Goal: Information Seeking & Learning: Learn about a topic

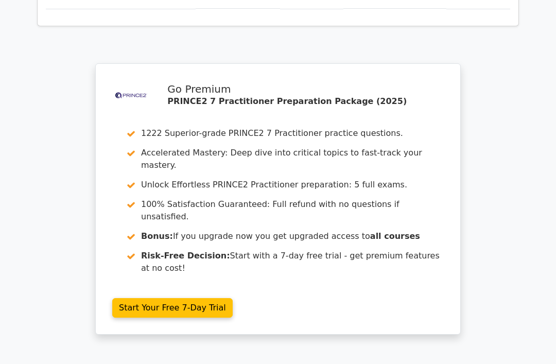
scroll to position [889, 0]
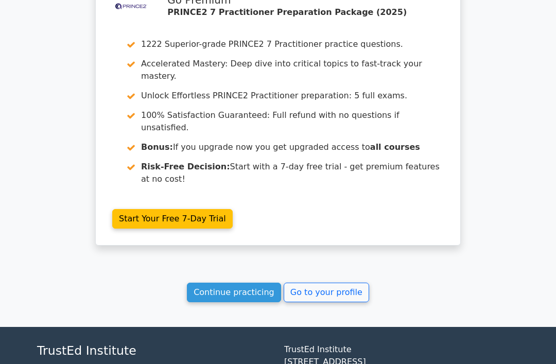
click at [256, 283] on link "Continue practicing" at bounding box center [234, 293] width 94 height 20
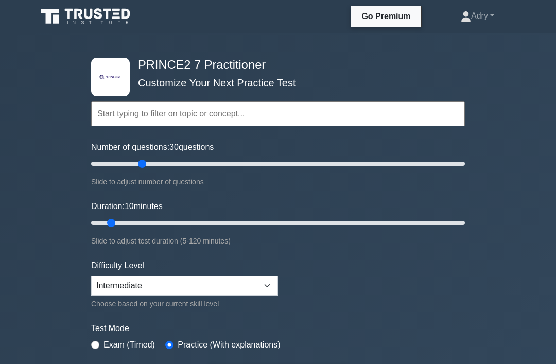
type input "30"
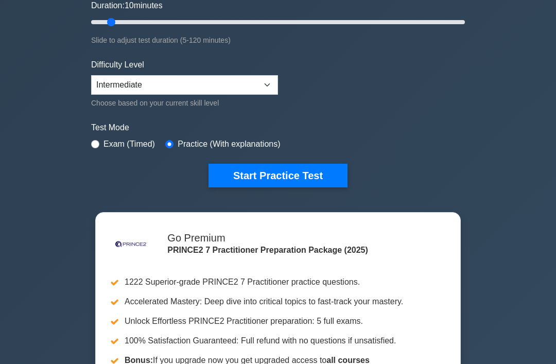
scroll to position [199, 0]
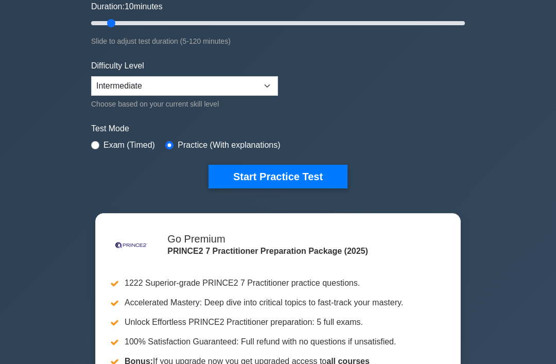
click at [314, 182] on button "Start Practice Test" at bounding box center [278, 177] width 139 height 24
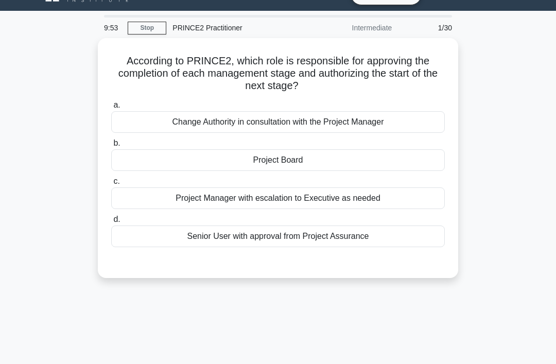
scroll to position [23, 0]
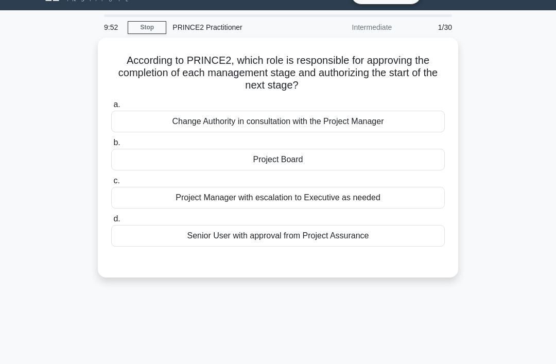
click at [407, 155] on div "Project Board" at bounding box center [278, 160] width 334 height 22
click at [111, 146] on input "b. Project Board" at bounding box center [111, 143] width 0 height 7
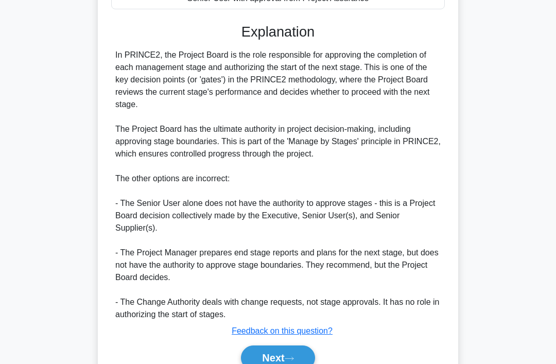
scroll to position [275, 0]
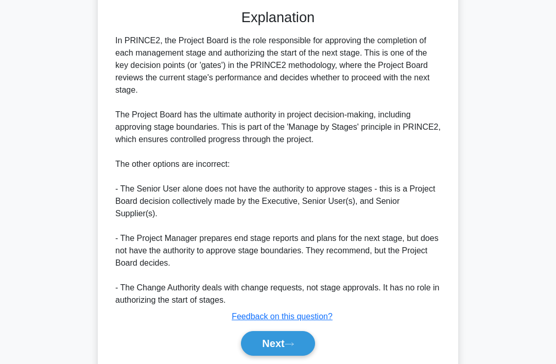
click at [289, 339] on button "Next" at bounding box center [278, 343] width 74 height 25
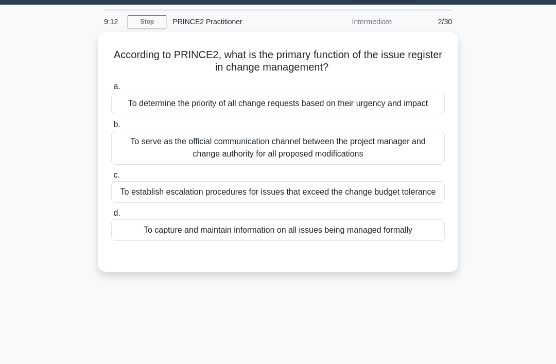
scroll to position [32, 0]
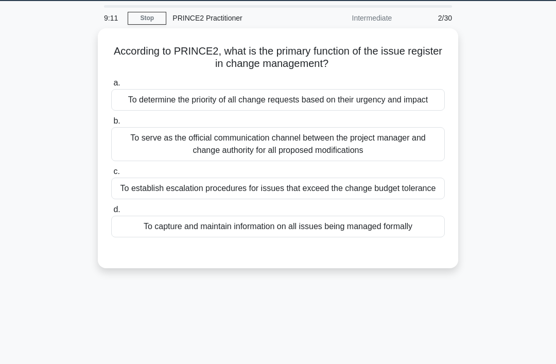
click at [408, 237] on div "To capture and maintain information on all issues being managed formally" at bounding box center [278, 227] width 334 height 22
click at [111, 213] on input "d. To capture and maintain information on all issues being managed formally" at bounding box center [111, 210] width 0 height 7
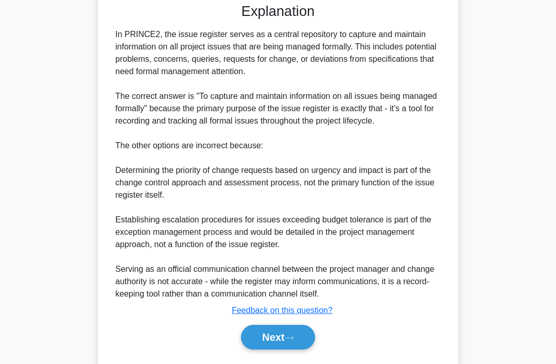
scroll to position [279, 0]
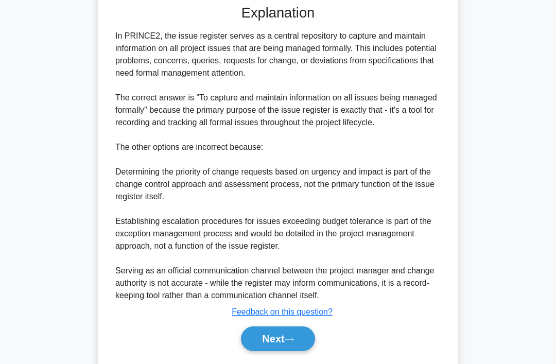
click at [290, 351] on button "Next" at bounding box center [278, 339] width 74 height 25
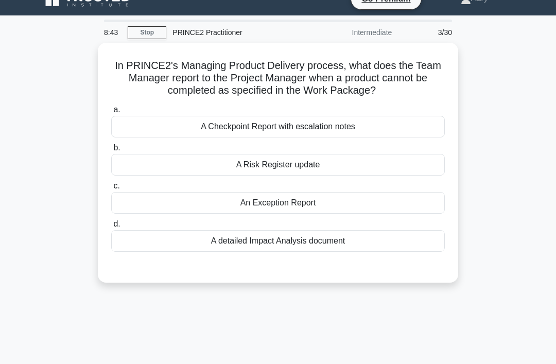
scroll to position [19, 0]
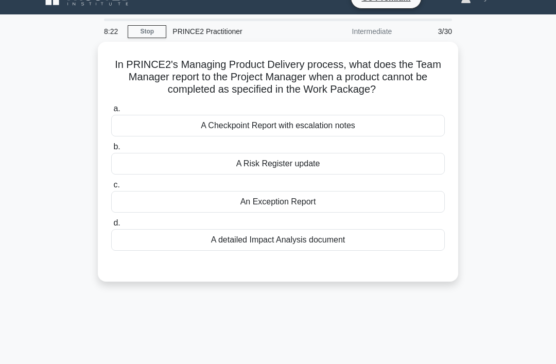
click at [393, 121] on div "A Checkpoint Report with escalation notes" at bounding box center [278, 126] width 334 height 22
click at [111, 112] on input "a. A Checkpoint Report with escalation notes" at bounding box center [111, 109] width 0 height 7
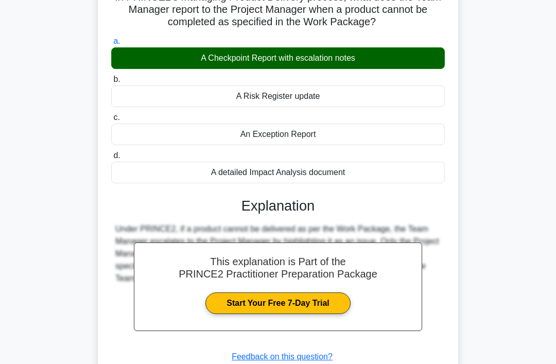
scroll to position [159, 0]
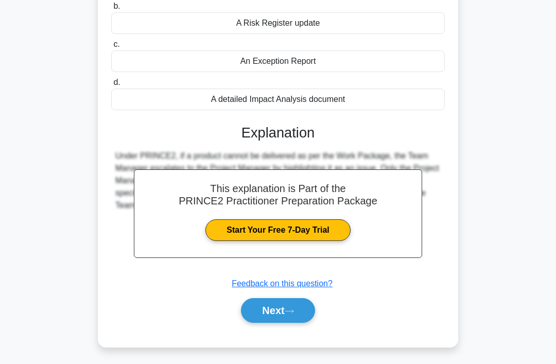
click at [292, 316] on button "Next" at bounding box center [278, 310] width 74 height 25
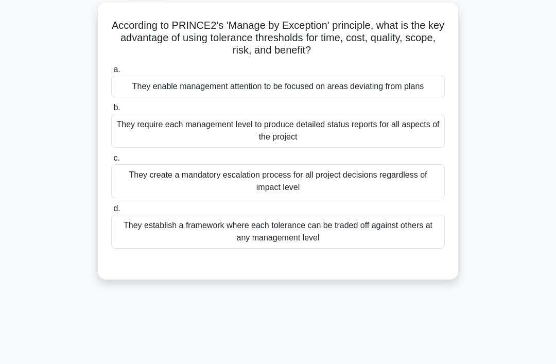
scroll to position [58, 0]
click at [337, 248] on div "They establish a framework where each tolerance can be traded off against other…" at bounding box center [278, 231] width 334 height 34
click at [111, 212] on input "d. They establish a framework where each tolerance can be traded off against ot…" at bounding box center [111, 208] width 0 height 7
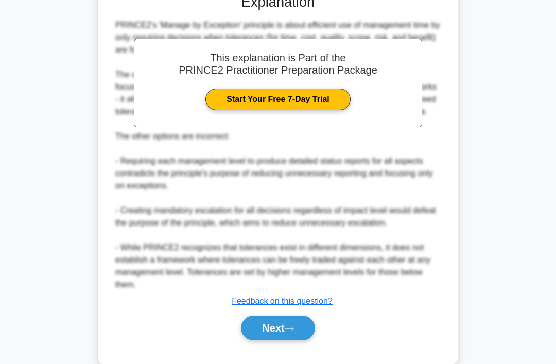
scroll to position [350, 0]
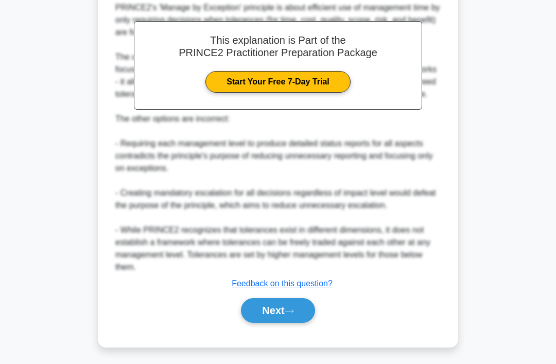
click at [283, 323] on button "Next" at bounding box center [278, 310] width 74 height 25
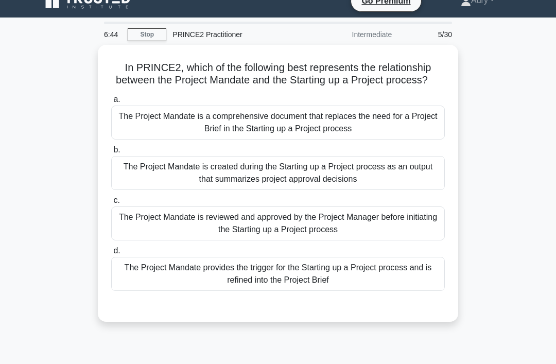
scroll to position [18, 0]
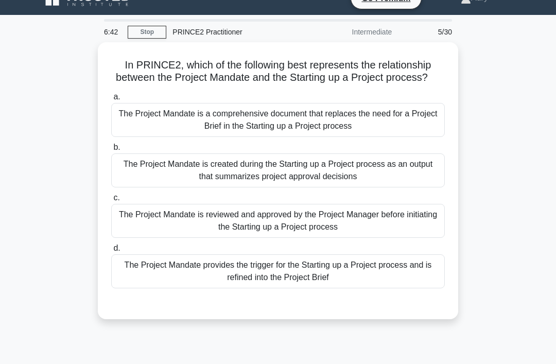
click at [415, 285] on div "The Project Mandate provides the trigger for the Starting up a Project process …" at bounding box center [278, 271] width 334 height 34
click at [111, 252] on input "d. The Project Mandate provides the trigger for the Starting up a Project proce…" at bounding box center [111, 248] width 0 height 7
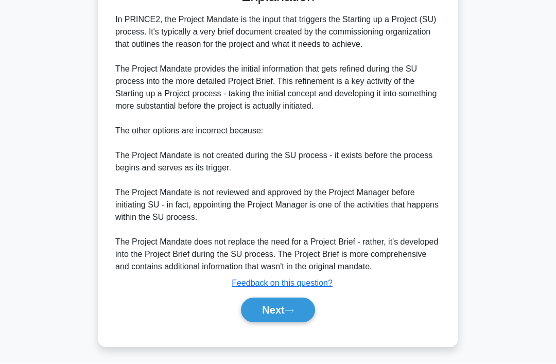
scroll to position [349, 0]
click at [287, 323] on button "Next" at bounding box center [278, 310] width 74 height 25
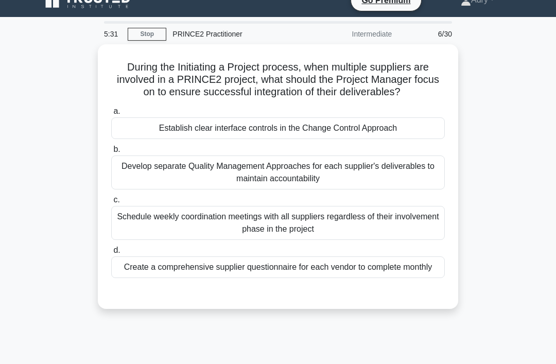
scroll to position [16, 0]
click at [410, 183] on div "Develop separate Quality Management Approaches for each supplier's deliverables…" at bounding box center [278, 173] width 334 height 34
click at [111, 153] on input "b. Develop separate Quality Management Approaches for each supplier's deliverab…" at bounding box center [111, 149] width 0 height 7
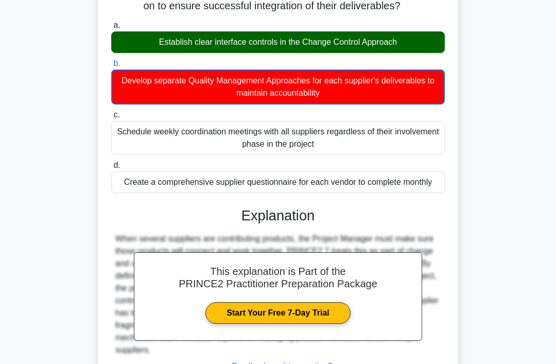
scroll to position [189, 0]
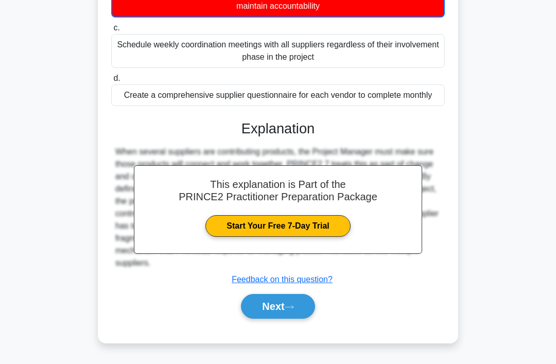
click at [293, 319] on button "Next" at bounding box center [278, 306] width 74 height 25
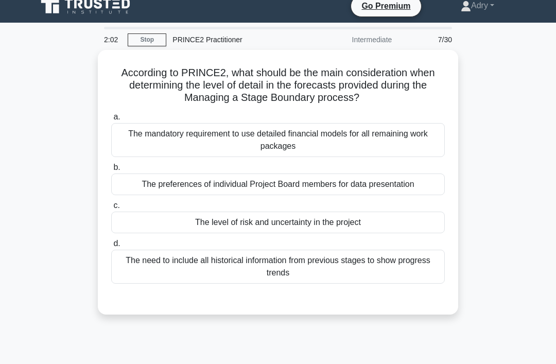
scroll to position [10, 0]
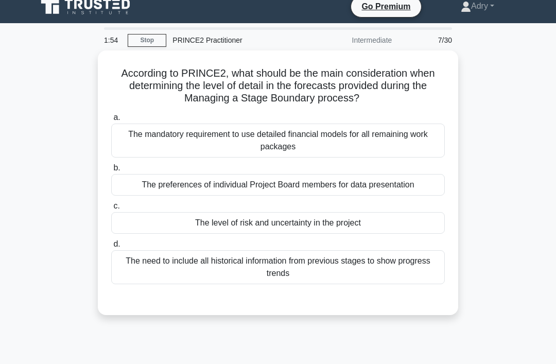
click at [151, 220] on div "The level of risk and uncertainty in the project" at bounding box center [278, 223] width 334 height 22
click at [111, 210] on input "c. The level of risk and uncertainty in the project" at bounding box center [111, 206] width 0 height 7
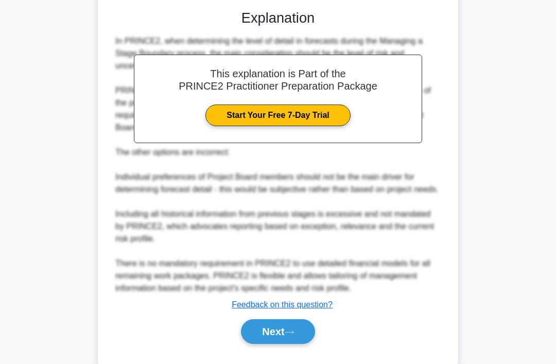
scroll to position [312, 0]
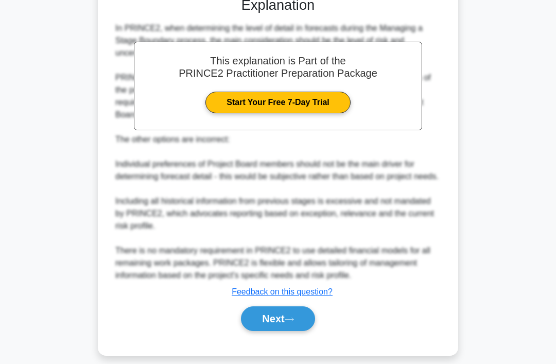
click at [290, 322] on icon at bounding box center [289, 320] width 9 height 6
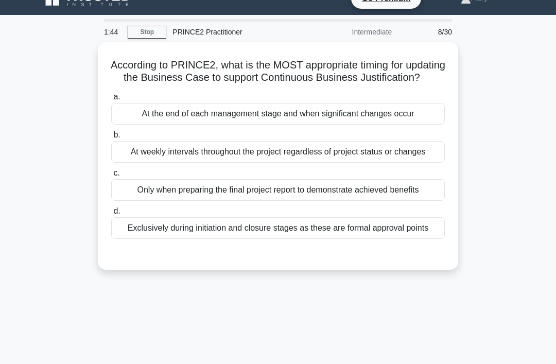
scroll to position [19, 0]
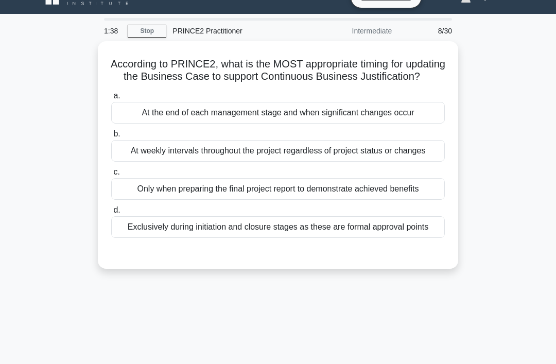
click at [142, 124] on div "At the end of each management stage and when significant changes occur" at bounding box center [278, 113] width 334 height 22
click at [111, 99] on input "a. At the end of each management stage and when significant changes occur" at bounding box center [111, 96] width 0 height 7
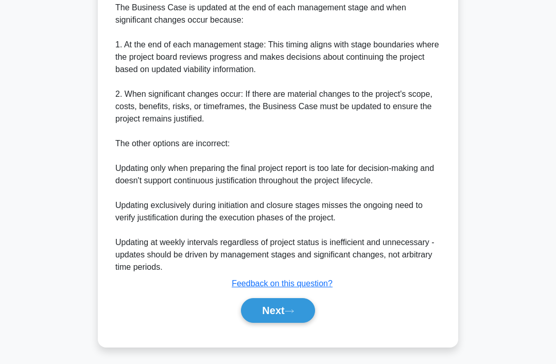
scroll to position [361, 0]
click at [283, 323] on button "Next" at bounding box center [278, 310] width 74 height 25
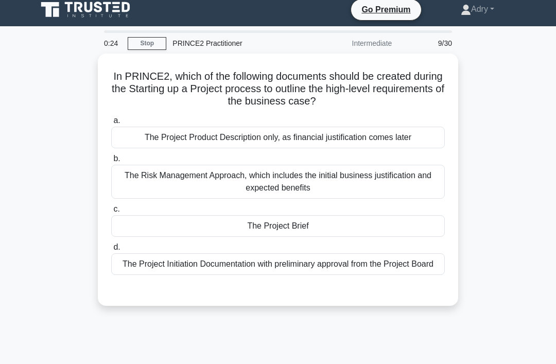
scroll to position [3, 0]
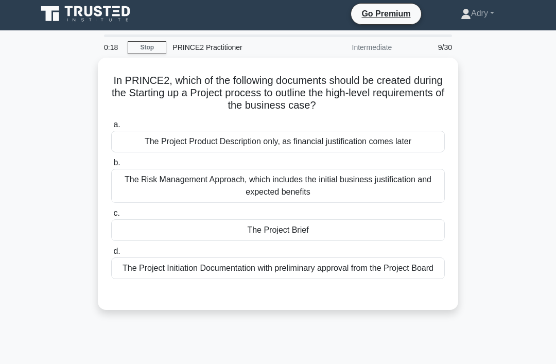
click at [366, 230] on div "The Project Brief" at bounding box center [278, 230] width 334 height 22
click at [111, 217] on input "c. The Project Brief" at bounding box center [111, 213] width 0 height 7
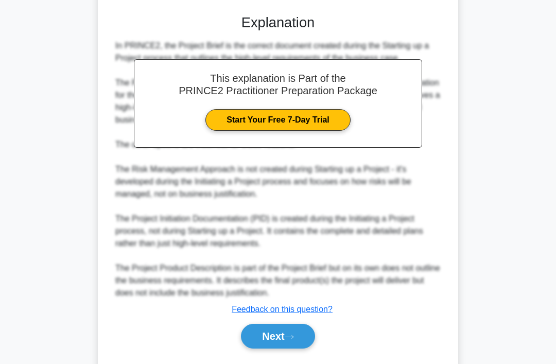
scroll to position [312, 0]
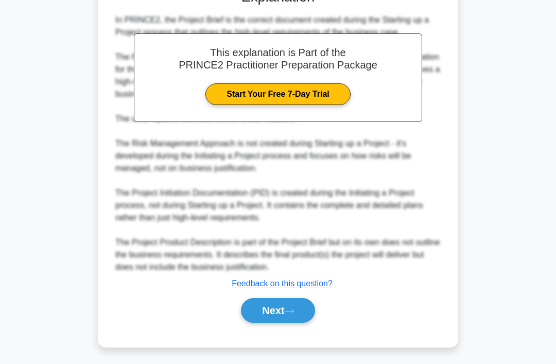
click at [293, 323] on button "Next" at bounding box center [278, 310] width 74 height 25
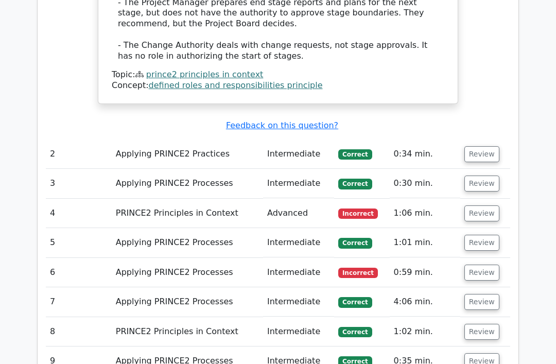
click at [491, 206] on button "Review" at bounding box center [482, 214] width 35 height 16
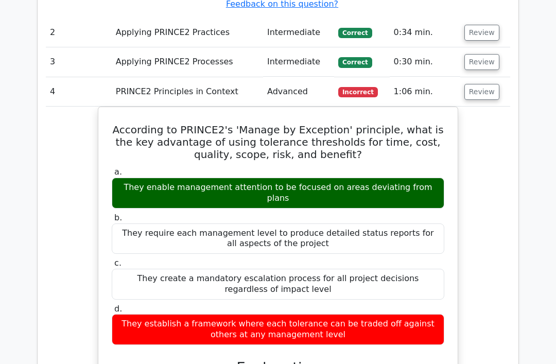
scroll to position [1365, 0]
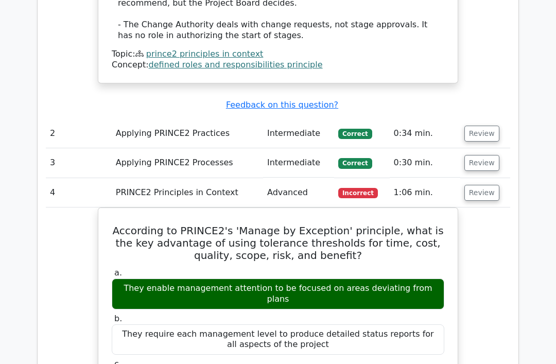
click at [485, 185] on button "Review" at bounding box center [482, 193] width 35 height 16
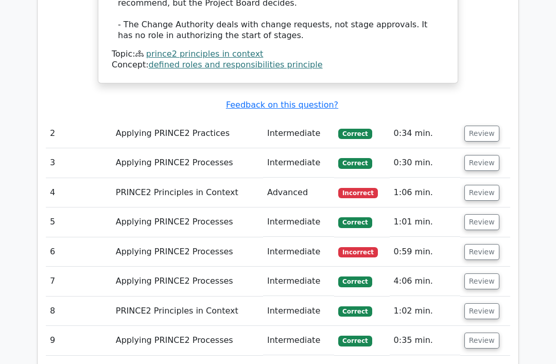
click at [483, 244] on button "Review" at bounding box center [482, 252] width 35 height 16
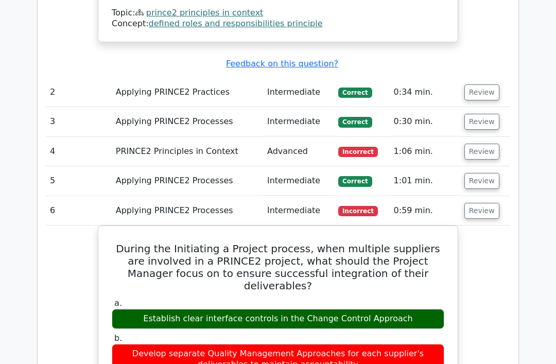
scroll to position [1287, 0]
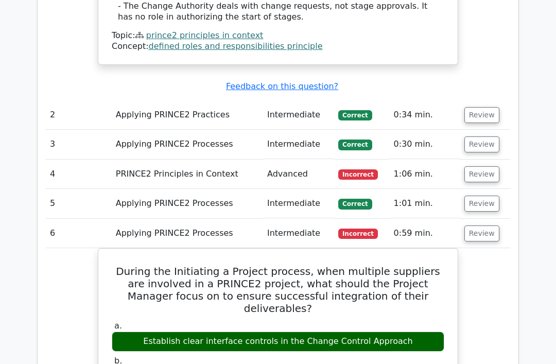
click at [481, 226] on button "Review" at bounding box center [482, 234] width 35 height 16
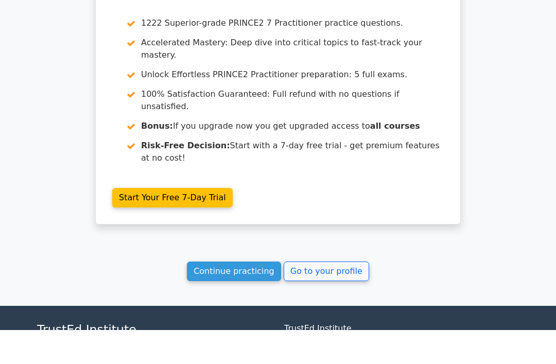
scroll to position [1691, 0]
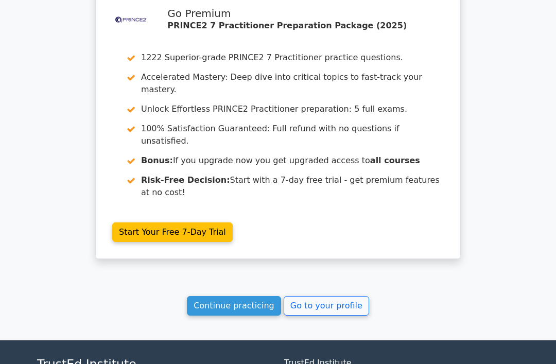
click at [249, 296] on link "Continue practicing" at bounding box center [234, 306] width 94 height 20
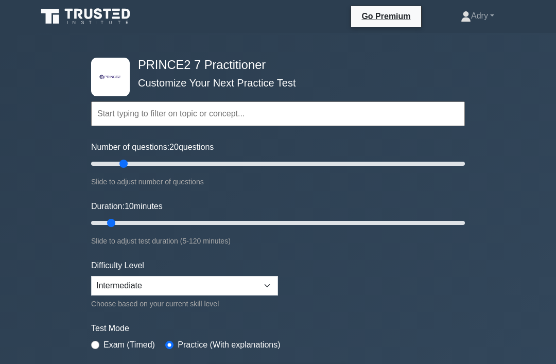
type input "20"
type input "25"
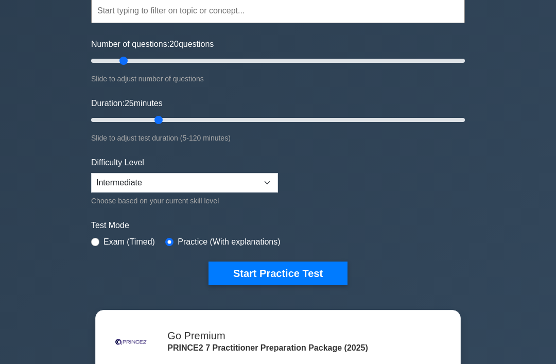
scroll to position [104, 0]
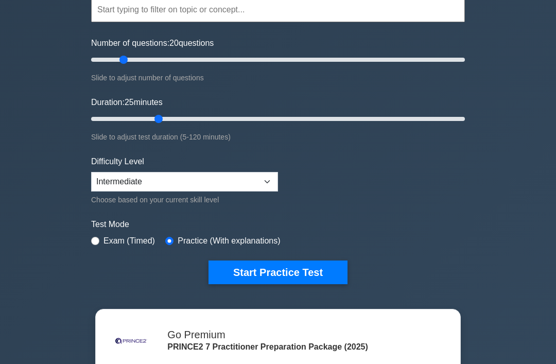
click at [305, 277] on button "Start Practice Test" at bounding box center [278, 273] width 139 height 24
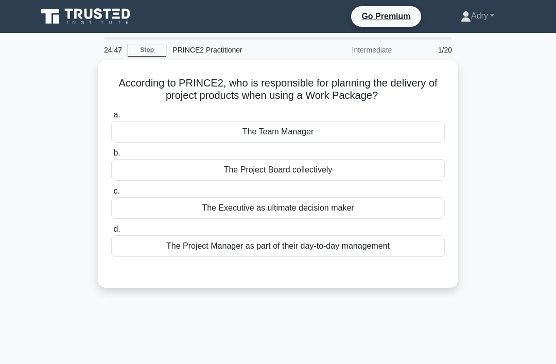
click at [138, 126] on div "The Team Manager" at bounding box center [278, 132] width 334 height 22
click at [111, 118] on input "a. The Team Manager" at bounding box center [111, 115] width 0 height 7
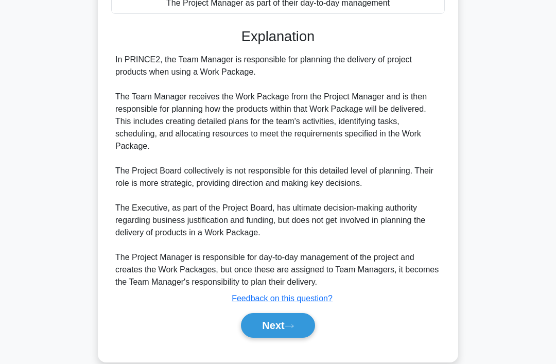
scroll to position [250, 0]
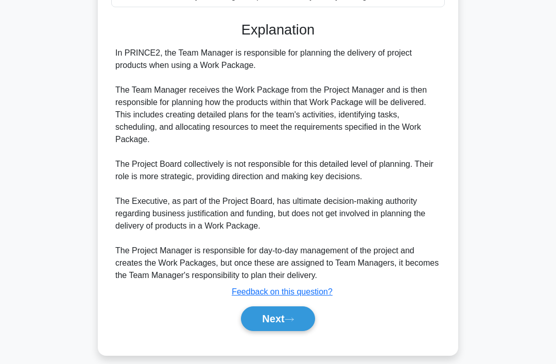
click at [278, 331] on button "Next" at bounding box center [278, 318] width 74 height 25
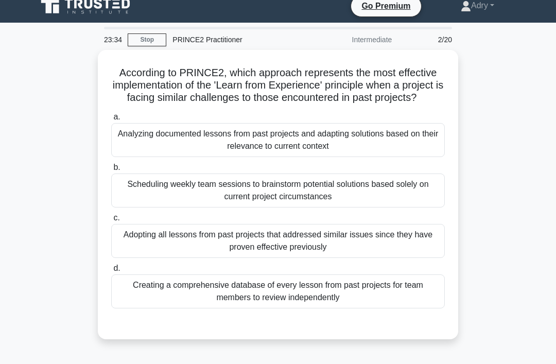
scroll to position [11, 0]
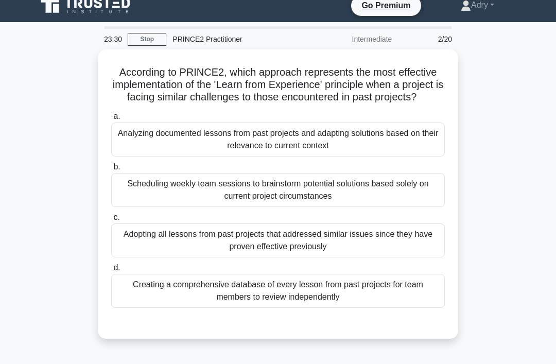
click at [148, 149] on div "Analyzing documented lessons from past projects and adapting solutions based on…" at bounding box center [278, 140] width 334 height 34
click at [111, 120] on input "a. Analyzing documented lessons from past projects and adapting solutions based…" at bounding box center [111, 116] width 0 height 7
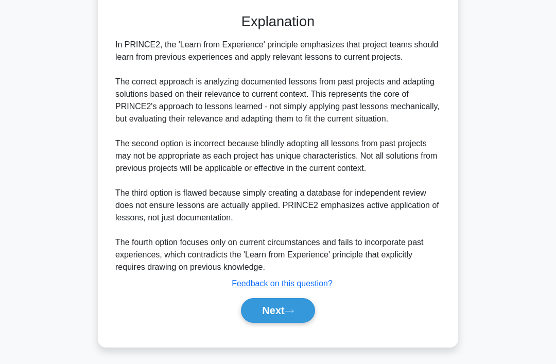
scroll to position [336, 0]
click at [295, 323] on button "Next" at bounding box center [278, 310] width 74 height 25
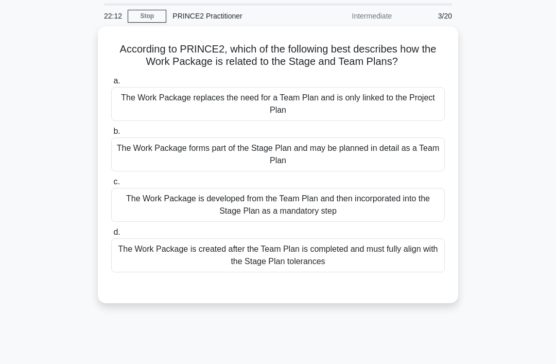
scroll to position [33, 0]
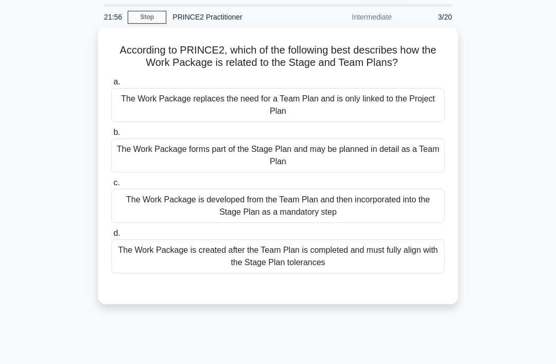
click at [148, 163] on div "The Work Package forms part of the Stage Plan and may be planned in detail as a…" at bounding box center [278, 156] width 334 height 34
click at [111, 136] on input "b. The Work Package forms part of the Stage Plan and may be planned in detail a…" at bounding box center [111, 132] width 0 height 7
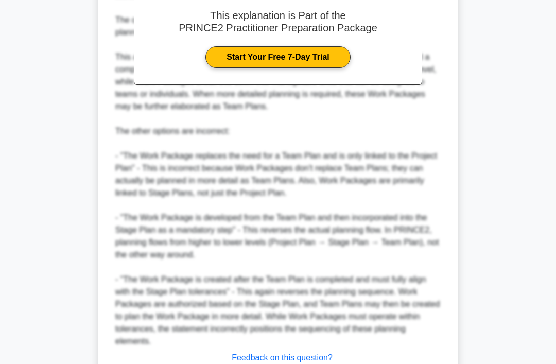
scroll to position [435, 0]
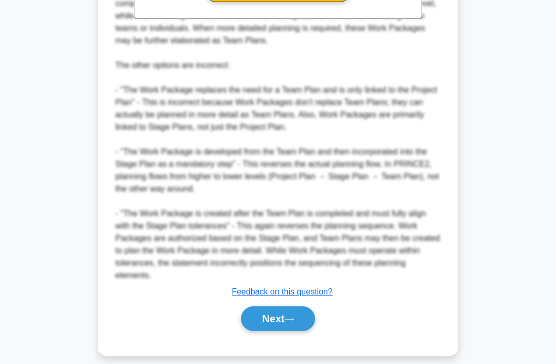
click at [288, 331] on button "Next" at bounding box center [278, 318] width 74 height 25
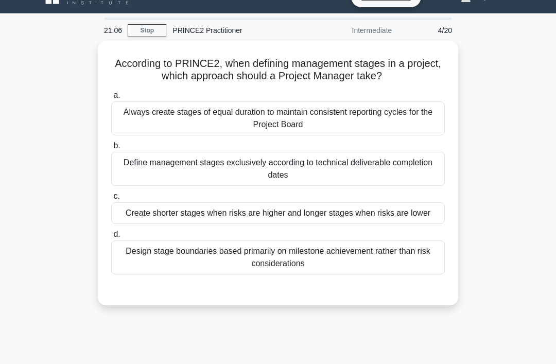
scroll to position [20, 0]
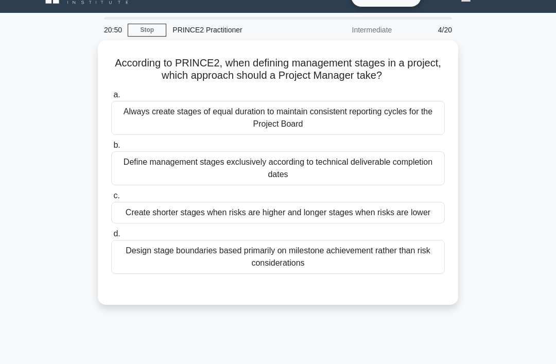
click at [144, 214] on div "Create shorter stages when risks are higher and longer stages when risks are lo…" at bounding box center [278, 213] width 334 height 22
click at [111, 199] on input "c. Create shorter stages when risks are higher and longer stages when risks are…" at bounding box center [111, 196] width 0 height 7
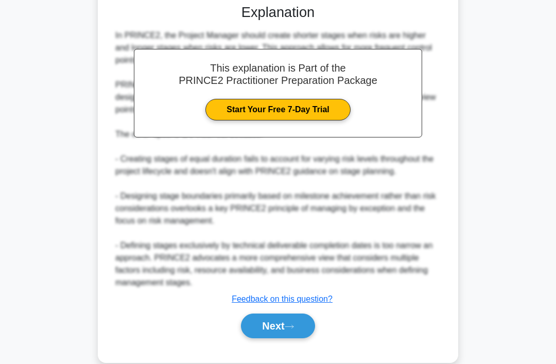
scroll to position [336, 0]
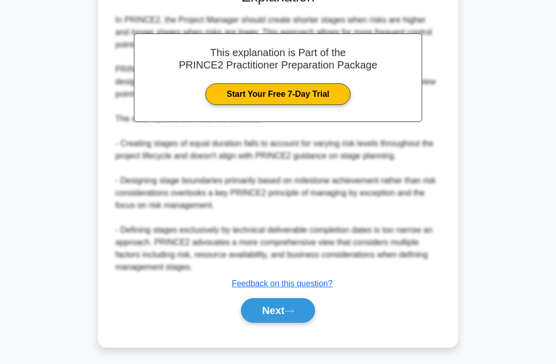
click at [284, 323] on button "Next" at bounding box center [278, 310] width 74 height 25
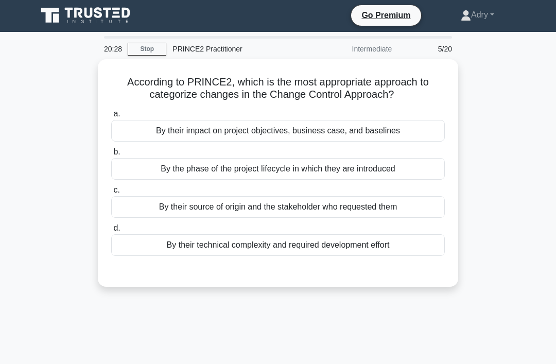
scroll to position [1, 0]
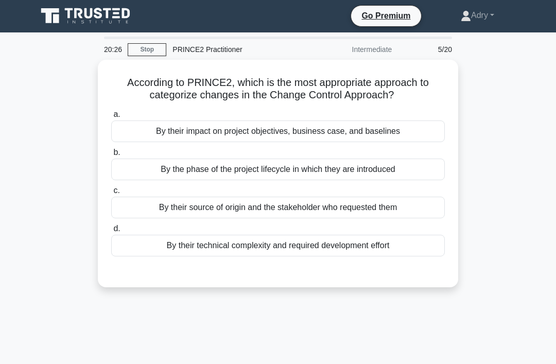
click at [144, 131] on div "By their impact on project objectives, business case, and baselines" at bounding box center [278, 132] width 334 height 22
click at [111, 118] on input "a. By their impact on project objectives, business case, and baselines" at bounding box center [111, 114] width 0 height 7
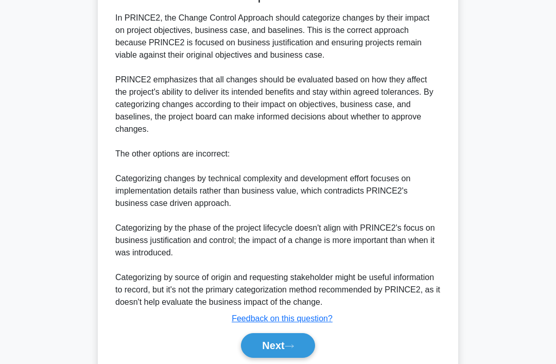
scroll to position [299, 0]
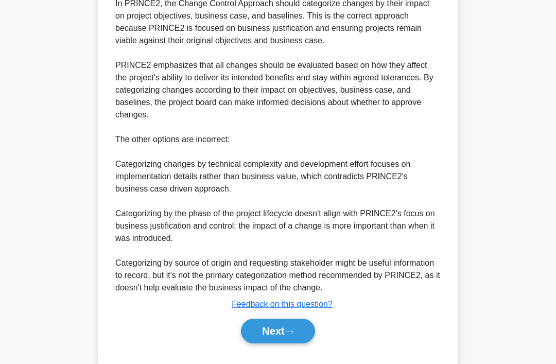
click at [294, 341] on button "Next" at bounding box center [278, 331] width 74 height 25
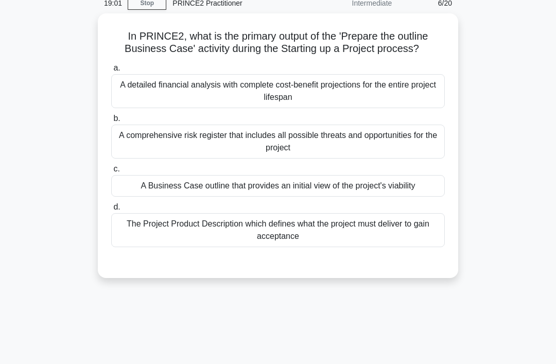
scroll to position [46, 0]
click at [130, 187] on div "A Business Case outline that provides an initial view of the project's viability" at bounding box center [278, 187] width 334 height 22
click at [111, 173] on input "c. A Business Case outline that provides an initial view of the project's viabi…" at bounding box center [111, 169] width 0 height 7
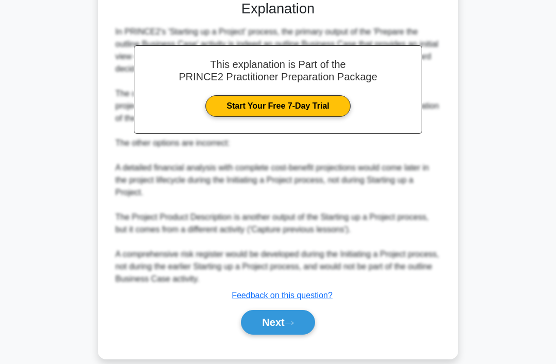
scroll to position [324, 0]
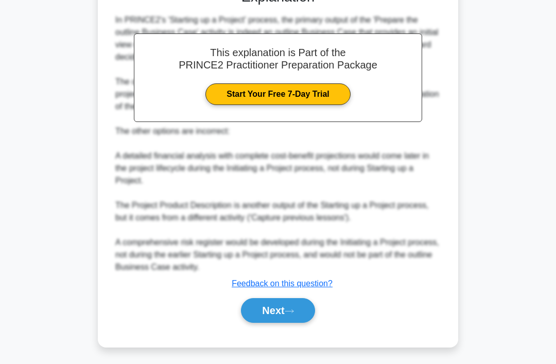
click at [281, 323] on button "Next" at bounding box center [278, 310] width 74 height 25
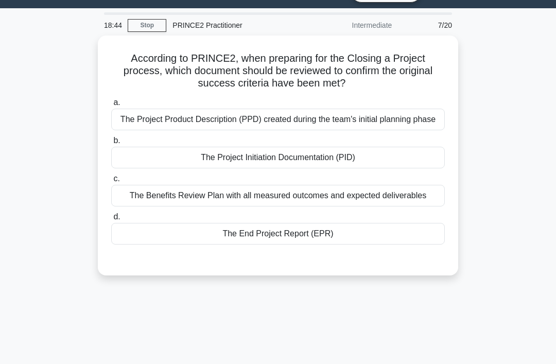
scroll to position [4, 0]
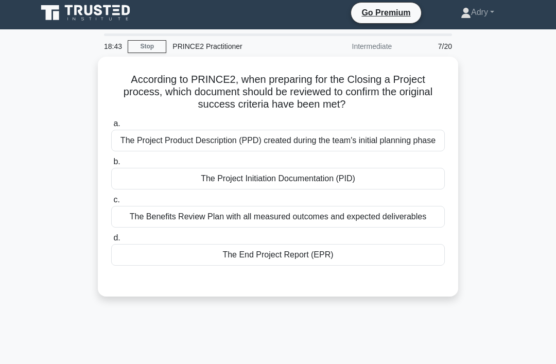
click at [140, 146] on div "The Project Product Description (PPD) created during the team's initial plannin…" at bounding box center [278, 141] width 334 height 22
click at [111, 127] on input "a. The Project Product Description (PPD) created during the team's initial plan…" at bounding box center [111, 124] width 0 height 7
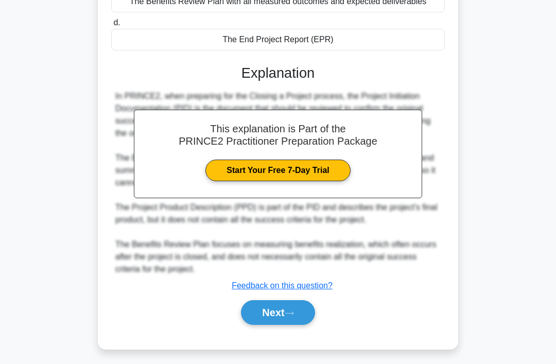
scroll to position [251, 0]
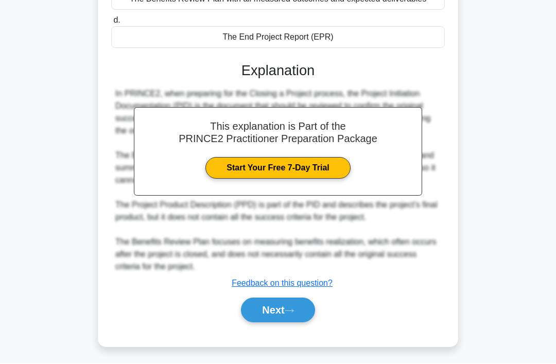
click at [289, 314] on icon at bounding box center [289, 312] width 9 height 6
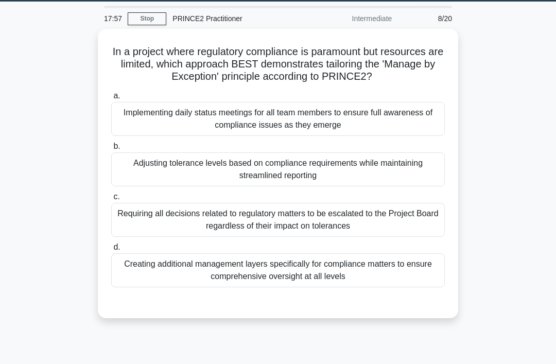
scroll to position [31, 0]
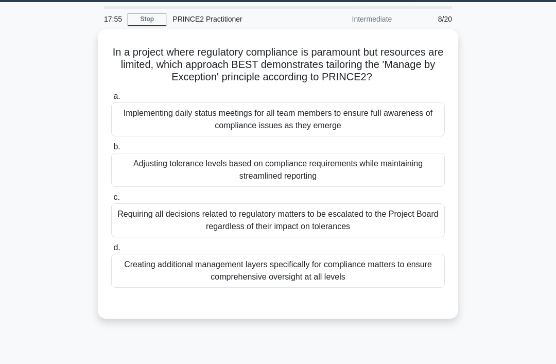
click at [143, 178] on div "Adjusting tolerance levels based on compliance requirements while maintaining s…" at bounding box center [278, 170] width 334 height 34
click at [111, 150] on input "b. Adjusting tolerance levels based on compliance requirements while maintainin…" at bounding box center [111, 147] width 0 height 7
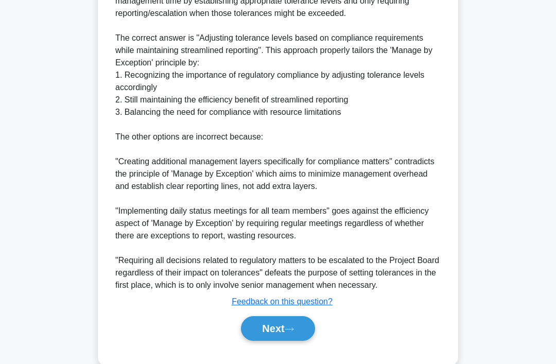
scroll to position [398, 0]
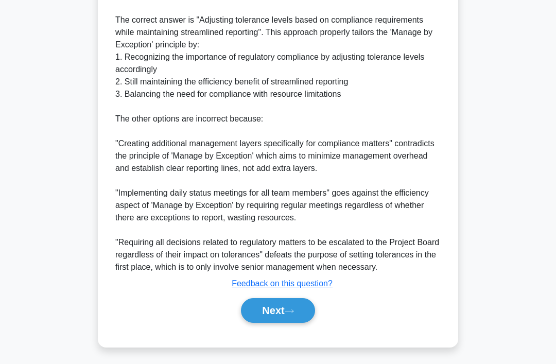
click at [297, 323] on button "Next" at bounding box center [278, 310] width 74 height 25
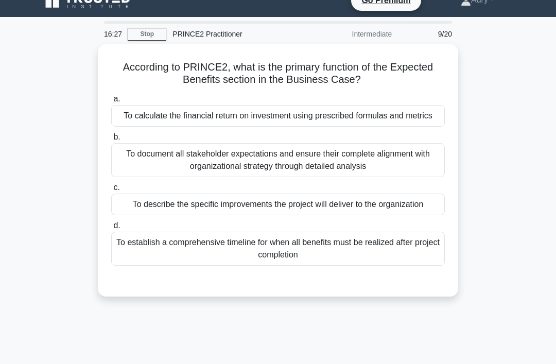
scroll to position [16, 0]
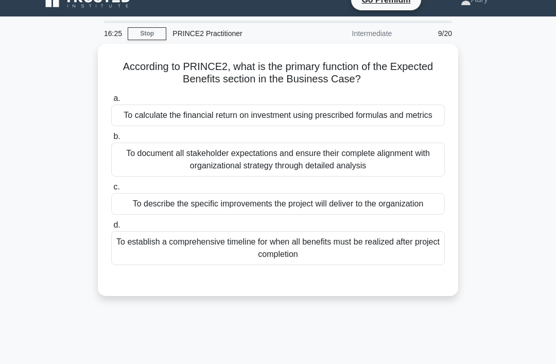
click at [375, 215] on div "To describe the specific improvements the project will deliver to the organizat…" at bounding box center [278, 204] width 334 height 22
click at [111, 191] on input "c. To describe the specific improvements the project will deliver to the organi…" at bounding box center [111, 187] width 0 height 7
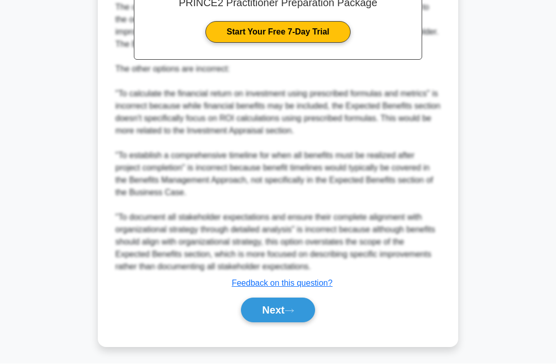
click at [294, 323] on button "Next" at bounding box center [278, 310] width 74 height 25
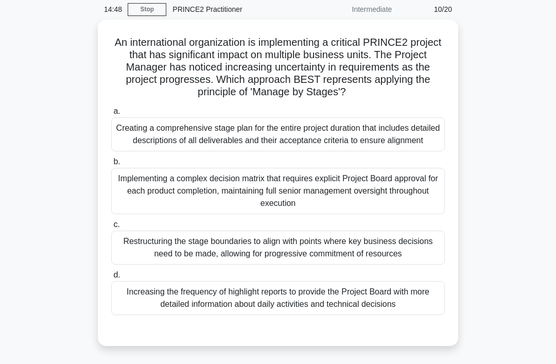
scroll to position [40, 0]
click at [143, 264] on div "Restructuring the stage boundaries to align with points where key business deci…" at bounding box center [278, 248] width 334 height 34
click at [111, 229] on input "c. Restructuring the stage boundaries to align with points where key business d…" at bounding box center [111, 225] width 0 height 7
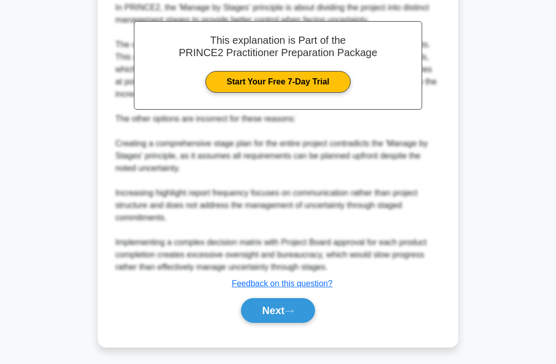
scroll to position [398, 0]
click at [282, 323] on button "Next" at bounding box center [278, 310] width 74 height 25
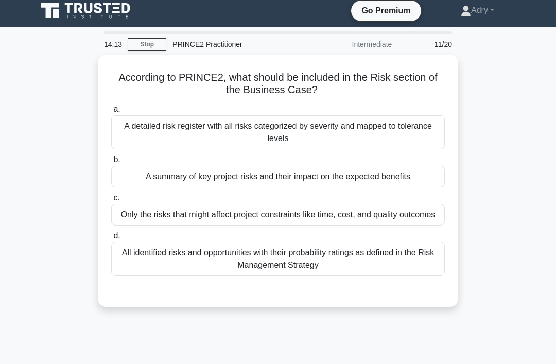
scroll to position [0, 0]
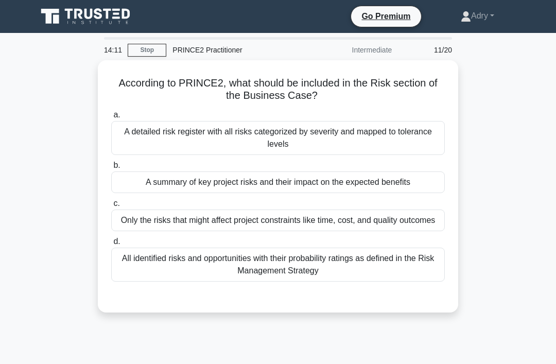
click at [148, 178] on div "A summary of key project risks and their impact on the expected benefits" at bounding box center [278, 183] width 334 height 22
click at [111, 169] on input "b. A summary of key project risks and their impact on the expected benefits" at bounding box center [111, 165] width 0 height 7
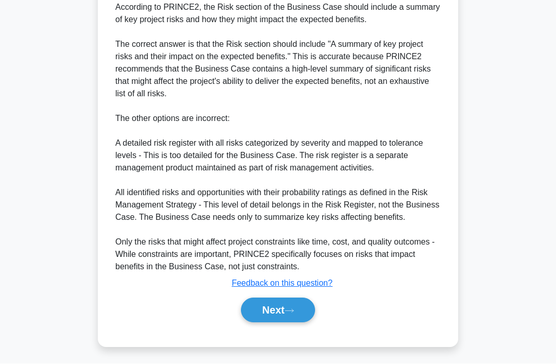
scroll to position [330, 0]
click at [303, 323] on button "Next" at bounding box center [278, 310] width 74 height 25
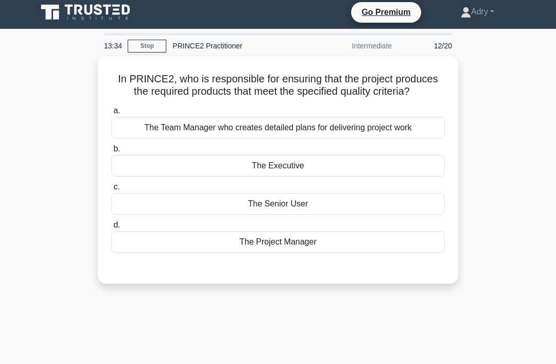
scroll to position [5, 0]
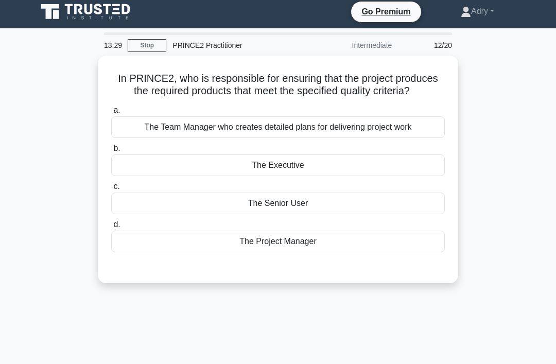
click at [152, 214] on div "The Senior User" at bounding box center [278, 204] width 334 height 22
click at [111, 190] on input "c. The Senior User" at bounding box center [111, 186] width 0 height 7
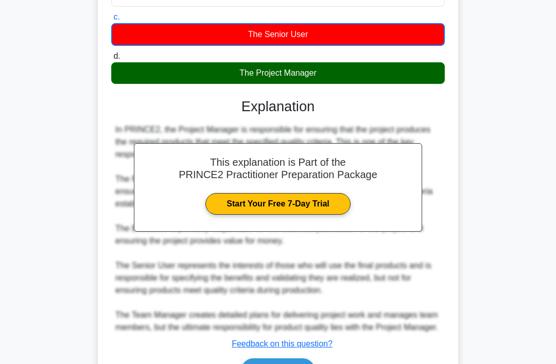
scroll to position [251, 0]
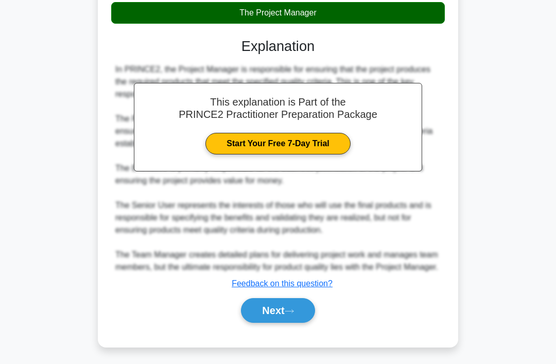
click at [284, 323] on button "Next" at bounding box center [278, 310] width 74 height 25
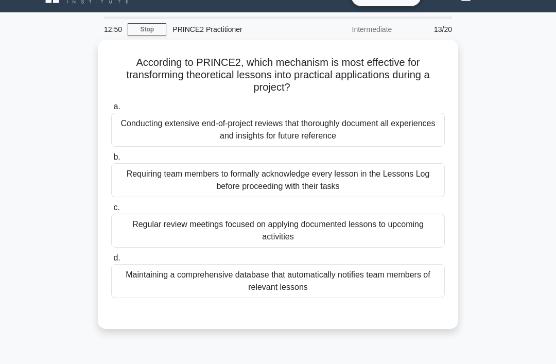
scroll to position [22, 0]
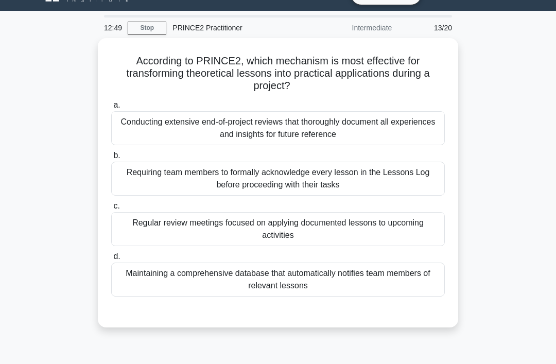
click at [150, 278] on div "Maintaining a comprehensive database that automatically notifies team members o…" at bounding box center [278, 280] width 334 height 34
click at [111, 260] on input "d. Maintaining a comprehensive database that automatically notifies team member…" at bounding box center [111, 256] width 0 height 7
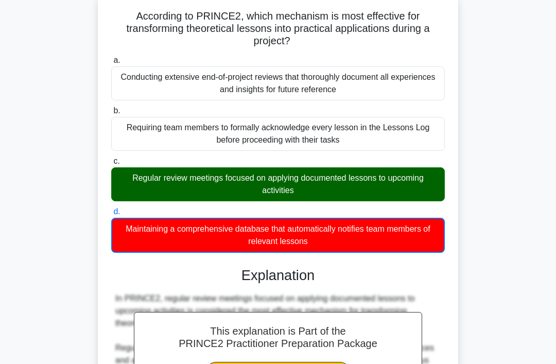
scroll to position [325, 0]
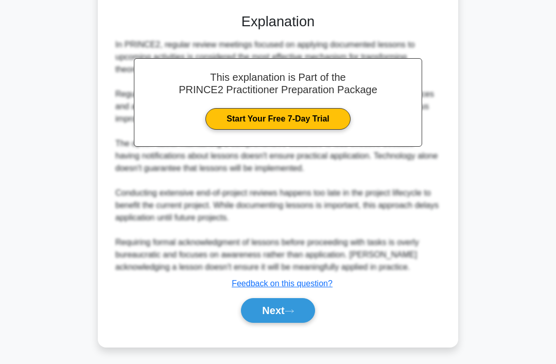
click at [300, 323] on button "Next" at bounding box center [278, 310] width 74 height 25
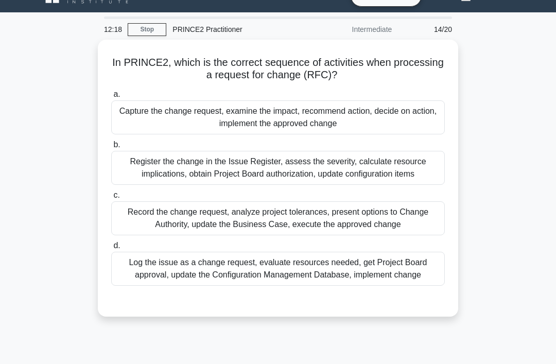
scroll to position [21, 0]
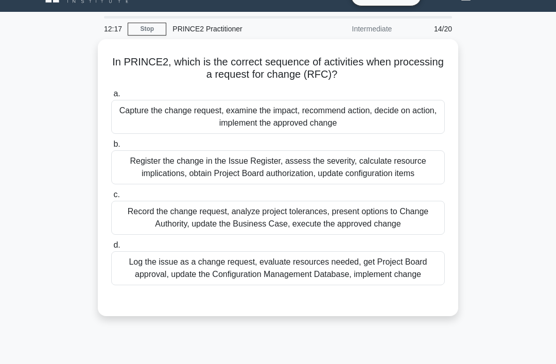
click at [148, 118] on div "Capture the change request, examine the impact, recommend action, decide on act…" at bounding box center [278, 117] width 334 height 34
click at [111, 97] on input "a. Capture the change request, examine the impact, recommend action, decide on …" at bounding box center [111, 94] width 0 height 7
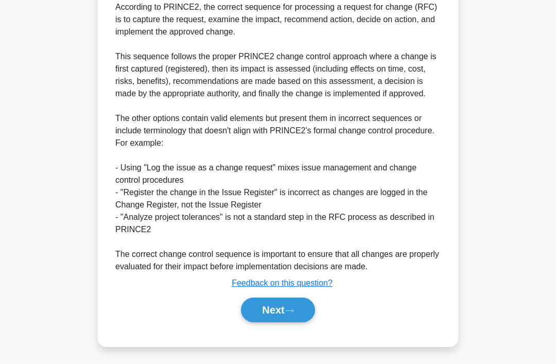
scroll to position [361, 0]
click at [301, 323] on button "Next" at bounding box center [278, 310] width 74 height 25
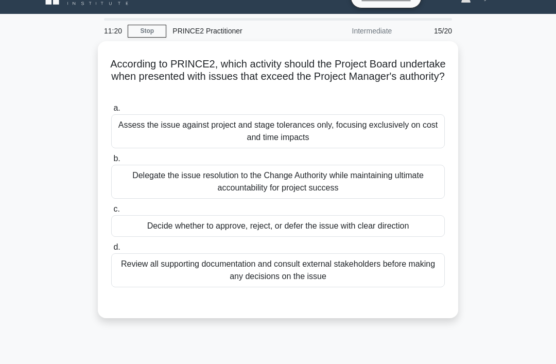
scroll to position [18, 0]
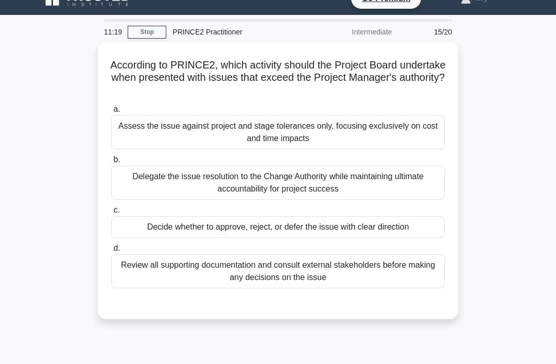
click at [142, 222] on div "Decide whether to approve, reject, or defer the issue with clear direction" at bounding box center [278, 227] width 334 height 22
click at [111, 214] on input "c. Decide whether to approve, reject, or defer the issue with clear direction" at bounding box center [111, 210] width 0 height 7
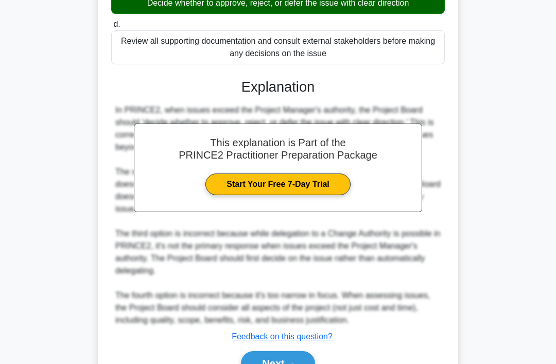
scroll to position [275, 0]
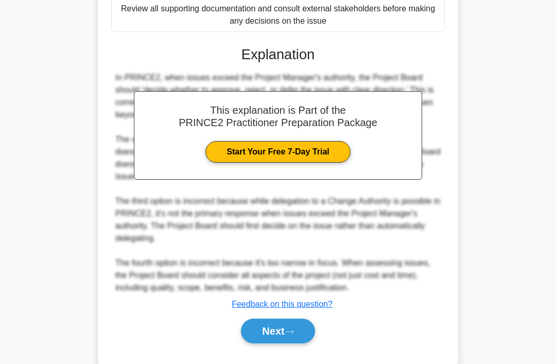
click at [294, 335] on icon at bounding box center [289, 332] width 9 height 6
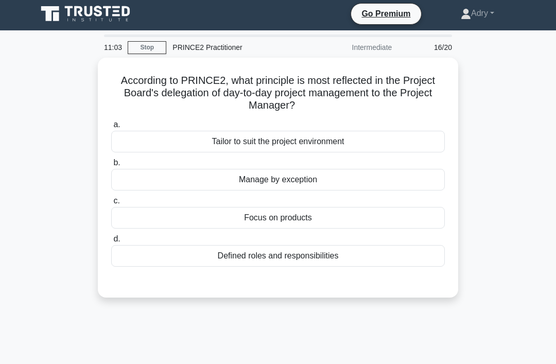
scroll to position [1, 0]
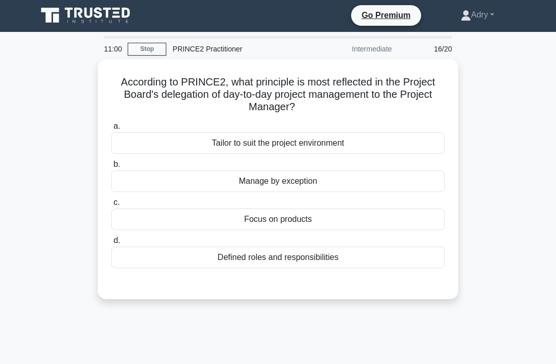
click at [195, 180] on div "Manage by exception" at bounding box center [278, 181] width 334 height 22
click at [111, 168] on input "b. Manage by exception" at bounding box center [111, 164] width 0 height 7
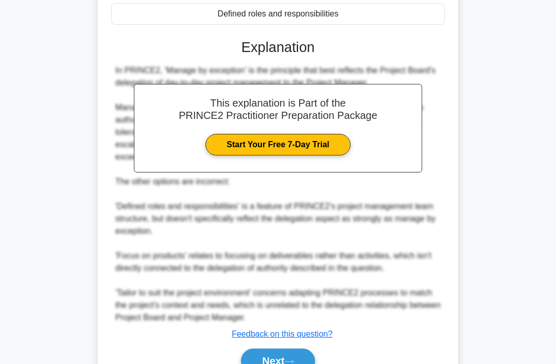
scroll to position [299, 0]
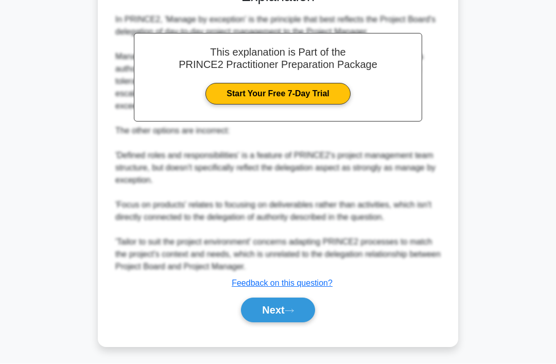
click at [288, 323] on button "Next" at bounding box center [278, 310] width 74 height 25
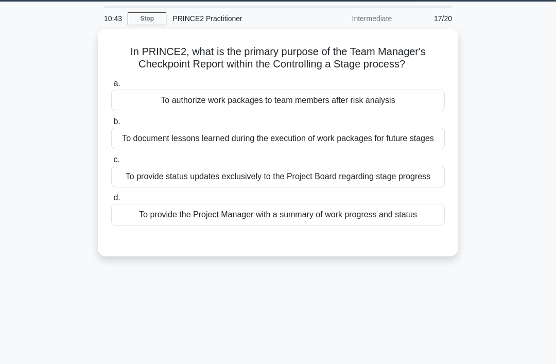
scroll to position [32, 0]
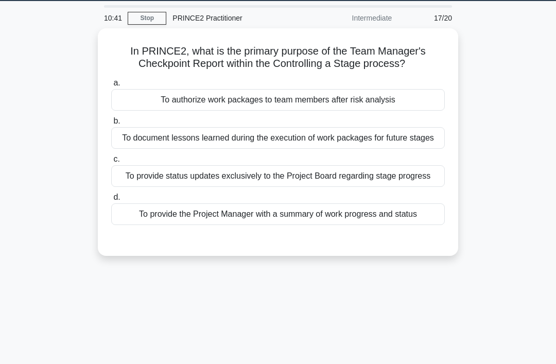
click at [135, 225] on div "To provide the Project Manager with a summary of work progress and status" at bounding box center [278, 214] width 334 height 22
click at [111, 201] on input "d. To provide the Project Manager with a summary of work progress and status" at bounding box center [111, 197] width 0 height 7
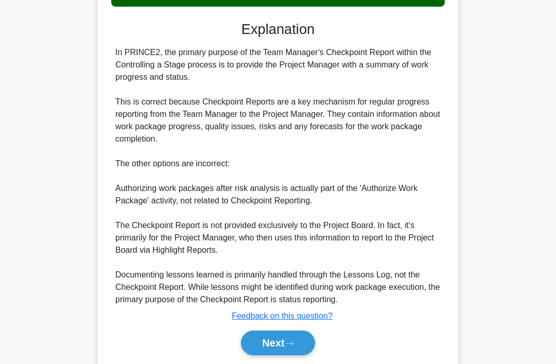
scroll to position [287, 0]
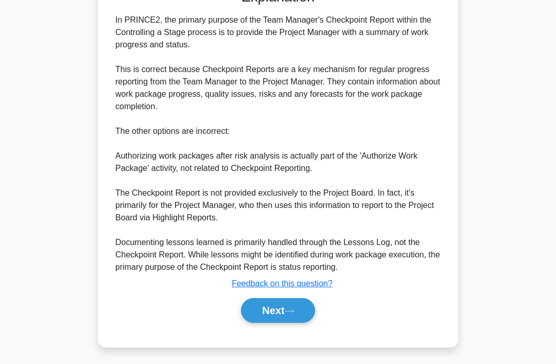
click at [293, 323] on button "Next" at bounding box center [278, 310] width 74 height 25
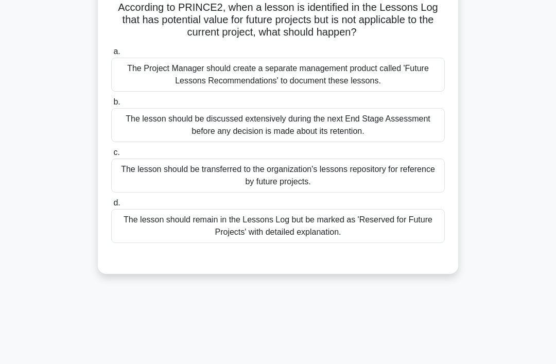
scroll to position [76, 0]
click at [403, 161] on div "The lesson should be transferred to the organization's lessons repository for r…" at bounding box center [278, 175] width 334 height 34
click at [111, 156] on input "c. The lesson should be transferred to the organization's lessons repository fo…" at bounding box center [111, 152] width 0 height 7
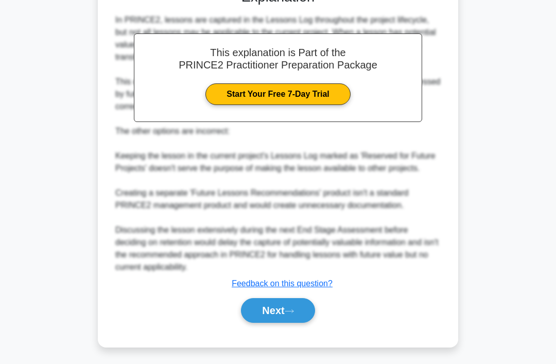
scroll to position [361, 0]
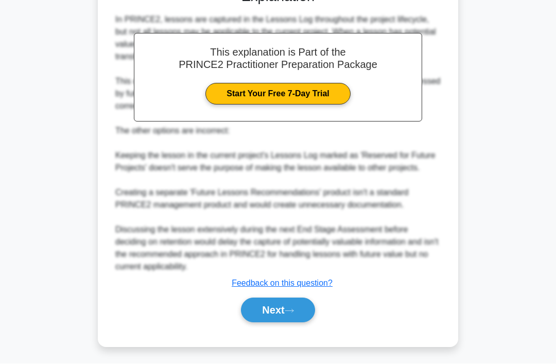
click at [300, 323] on button "Next" at bounding box center [278, 310] width 74 height 25
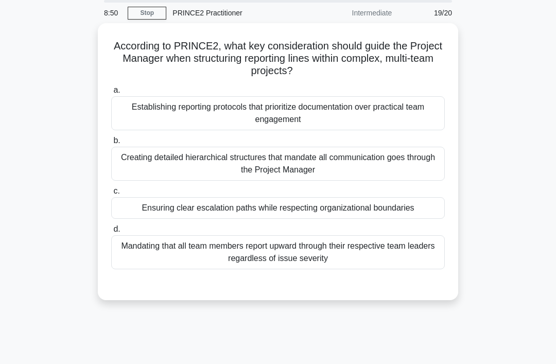
scroll to position [36, 0]
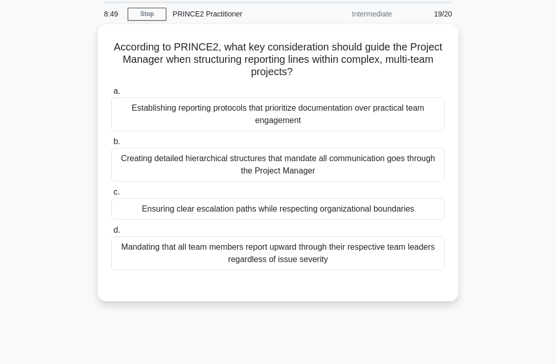
click at [352, 218] on div "Ensuring clear escalation paths while respecting organizational boundaries" at bounding box center [278, 209] width 334 height 22
click at [111, 196] on input "c. Ensuring clear escalation paths while respecting organizational boundaries" at bounding box center [111, 192] width 0 height 7
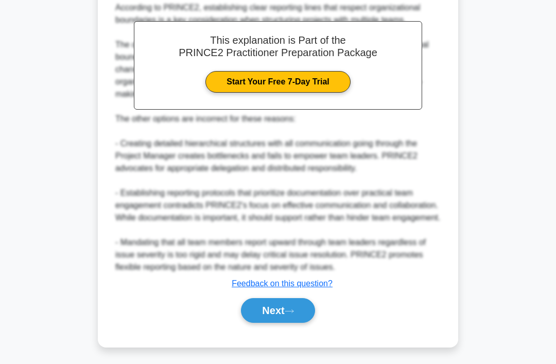
scroll to position [361, 0]
click at [283, 323] on button "Next" at bounding box center [278, 310] width 74 height 25
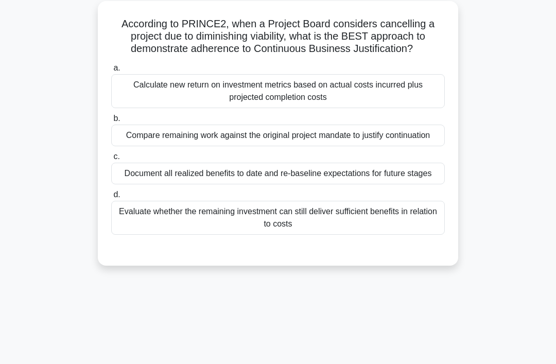
scroll to position [60, 0]
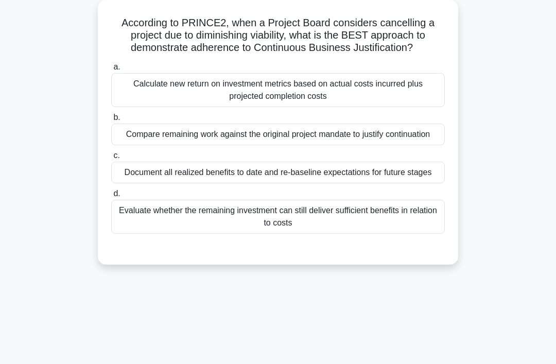
click at [147, 183] on div "Document all realized benefits to date and re-baseline expectations for future …" at bounding box center [278, 173] width 334 height 22
click at [111, 159] on input "c. Document all realized benefits to date and re-baseline expectations for futu…" at bounding box center [111, 155] width 0 height 7
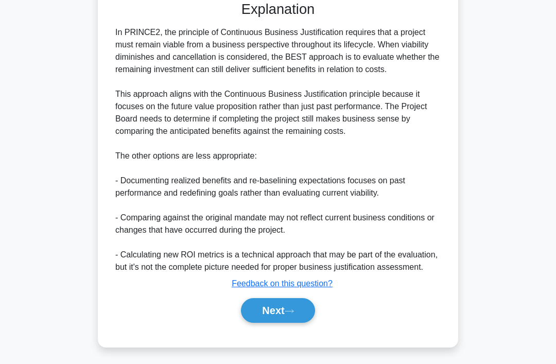
scroll to position [350, 0]
click at [282, 323] on button "Next" at bounding box center [278, 310] width 74 height 25
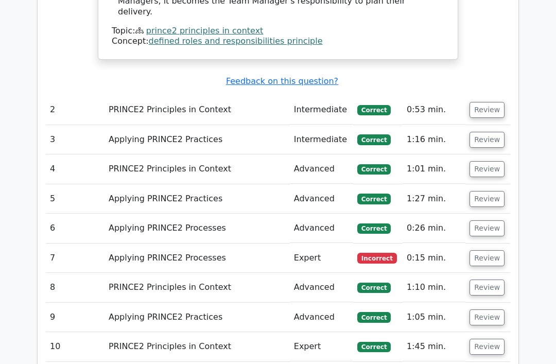
scroll to position [1268, 0]
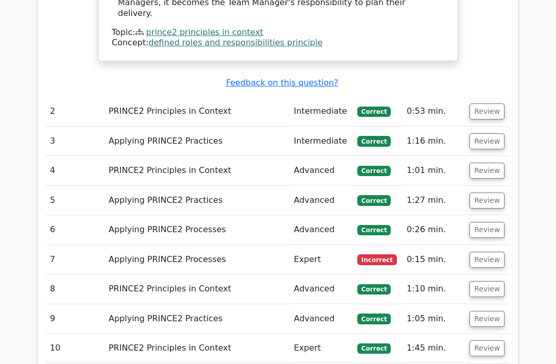
click at [488, 252] on button "Review" at bounding box center [487, 260] width 35 height 16
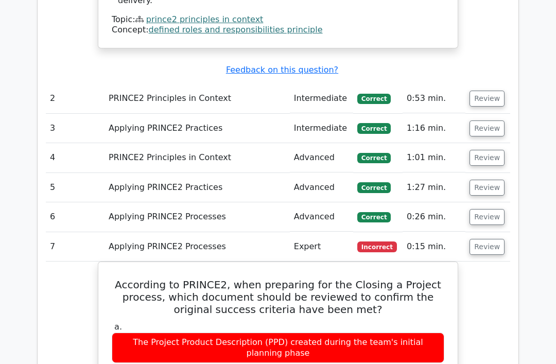
click at [492, 239] on button "Review" at bounding box center [487, 247] width 35 height 16
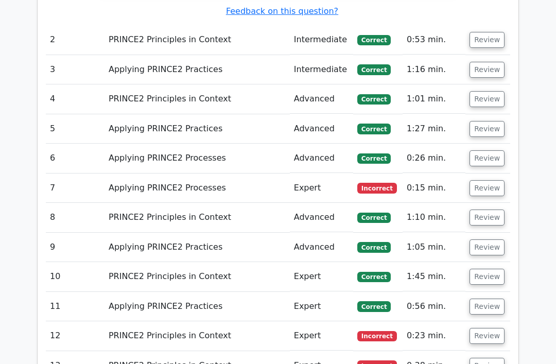
click at [488, 329] on button "Review" at bounding box center [487, 337] width 35 height 16
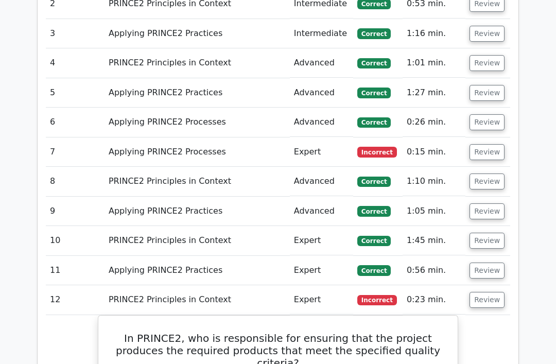
scroll to position [1374, 0]
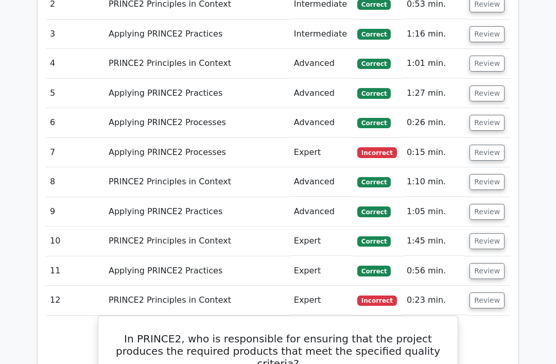
click at [491, 293] on button "Review" at bounding box center [487, 301] width 35 height 16
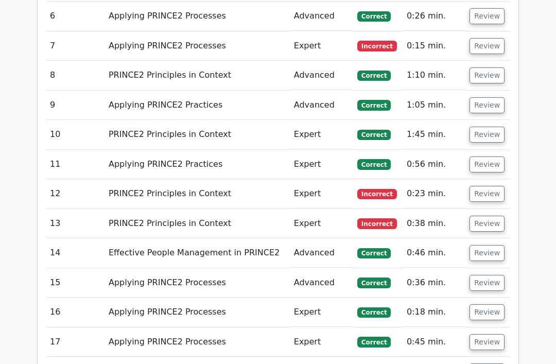
click at [489, 216] on button "Review" at bounding box center [487, 224] width 35 height 16
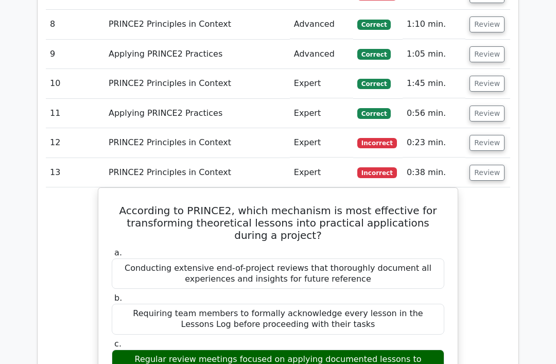
scroll to position [1532, 0]
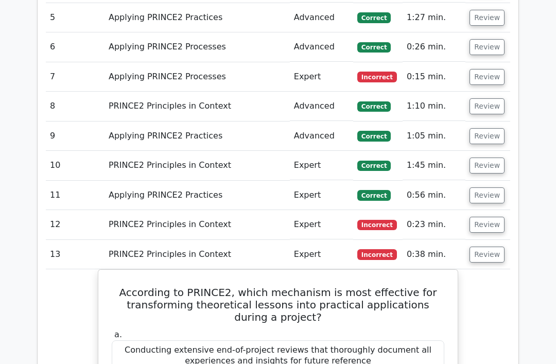
click at [489, 247] on button "Review" at bounding box center [487, 255] width 35 height 16
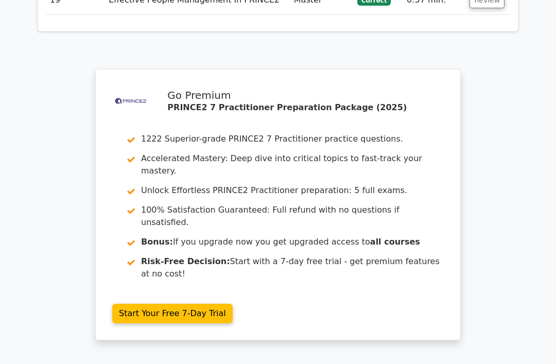
scroll to position [1944, 0]
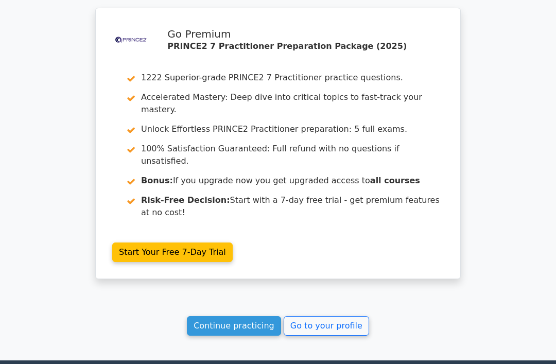
click at [217, 316] on link "Continue practicing" at bounding box center [234, 326] width 94 height 20
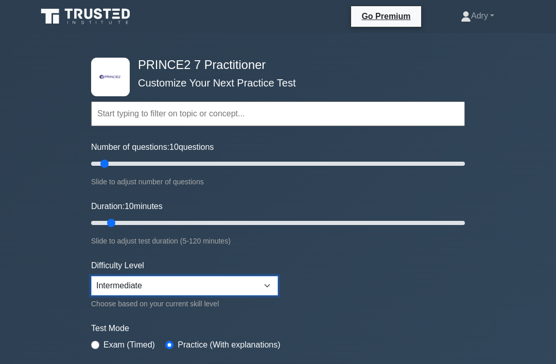
click at [270, 288] on select "Beginner Intermediate Expert" at bounding box center [184, 286] width 187 height 20
select select "expert"
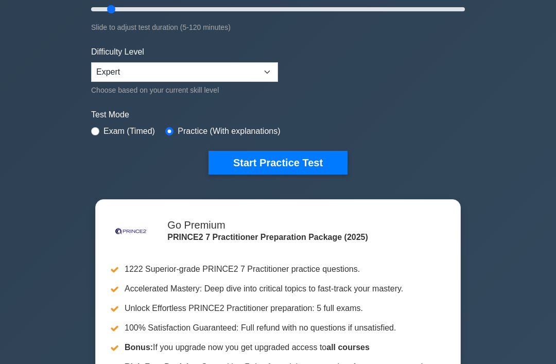
click at [311, 163] on button "Start Practice Test" at bounding box center [278, 163] width 139 height 24
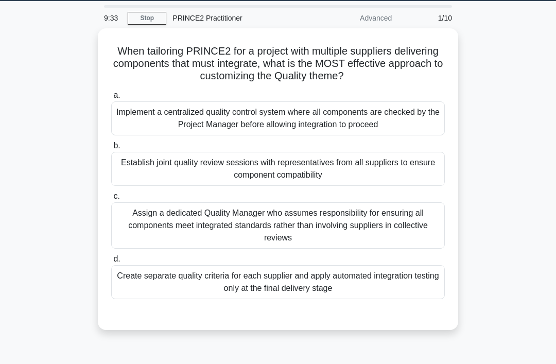
scroll to position [18, 0]
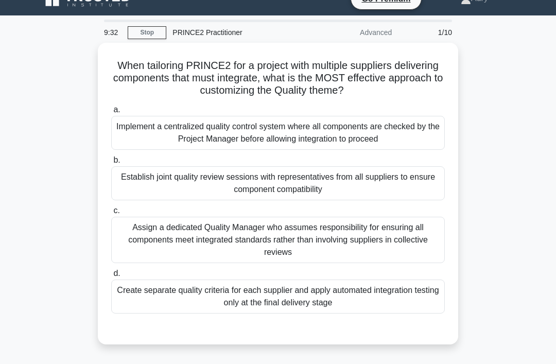
click at [382, 178] on div "Establish joint quality review sessions with representatives from all suppliers…" at bounding box center [278, 183] width 334 height 34
click at [111, 164] on input "b. Establish joint quality review sessions with representatives from all suppli…" at bounding box center [111, 160] width 0 height 7
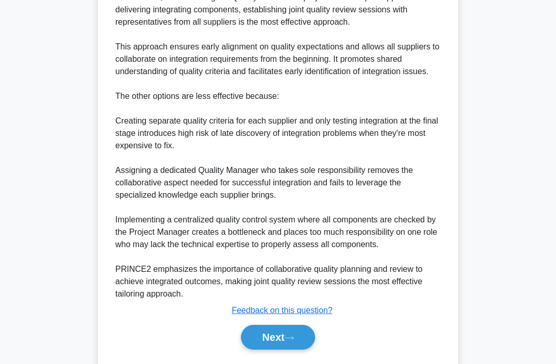
scroll to position [380, 0]
click at [296, 349] on button "Next" at bounding box center [278, 336] width 74 height 25
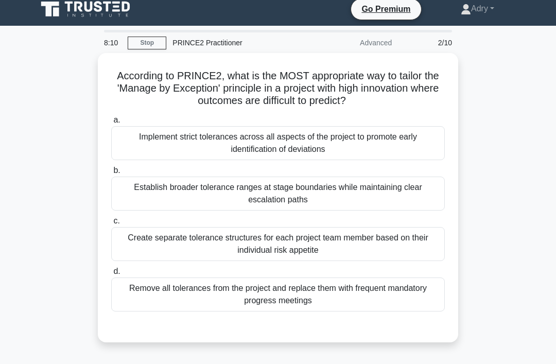
scroll to position [8, 0]
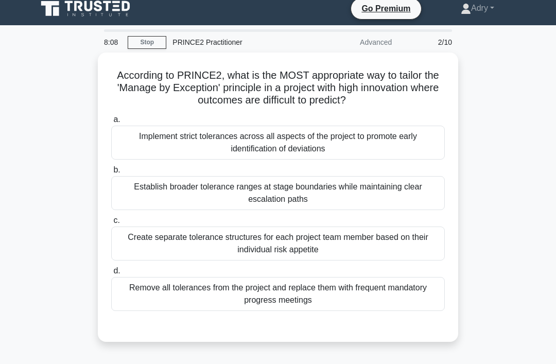
click at [137, 189] on div "Establish broader tolerance ranges at stage boundaries while maintaining clear …" at bounding box center [278, 193] width 334 height 34
click at [111, 174] on input "b. Establish broader tolerance ranges at stage boundaries while maintaining cle…" at bounding box center [111, 170] width 0 height 7
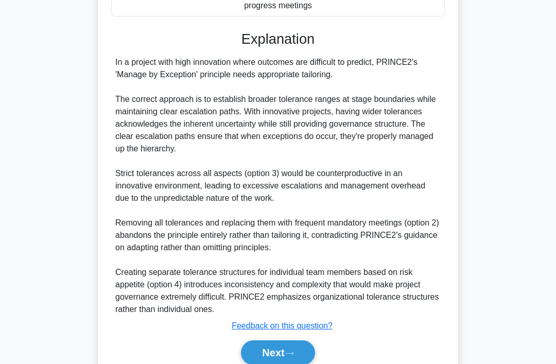
scroll to position [303, 0]
click at [280, 352] on button "Next" at bounding box center [278, 352] width 74 height 25
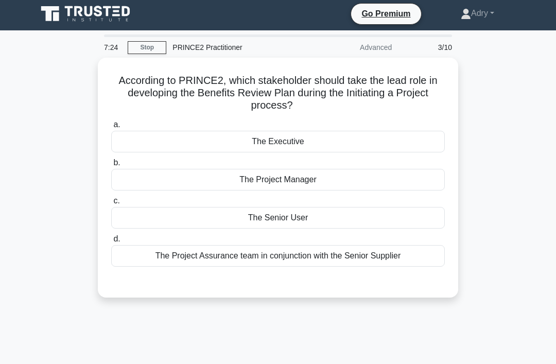
scroll to position [0, 0]
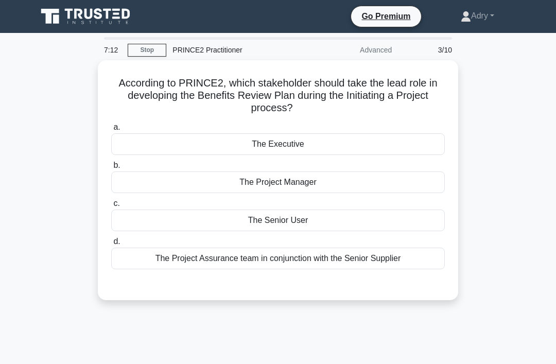
click at [400, 218] on div "The Senior User" at bounding box center [278, 221] width 334 height 22
click at [111, 207] on input "c. The Senior User" at bounding box center [111, 203] width 0 height 7
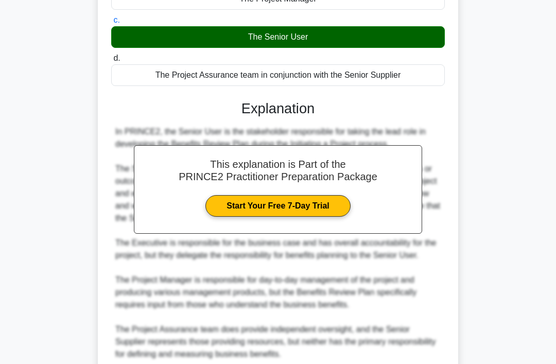
scroll to position [275, 0]
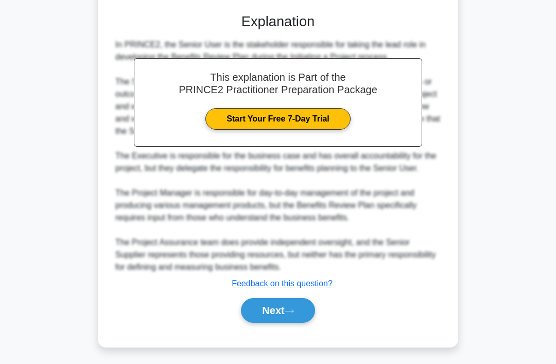
click at [299, 323] on button "Next" at bounding box center [278, 310] width 74 height 25
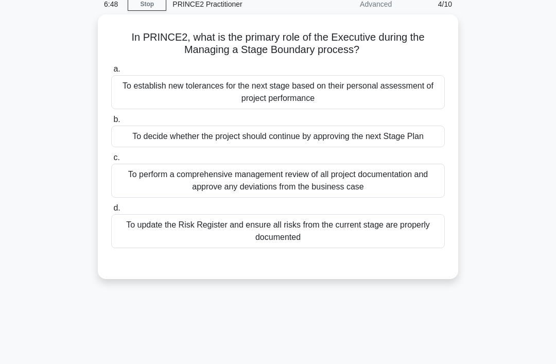
scroll to position [45, 0]
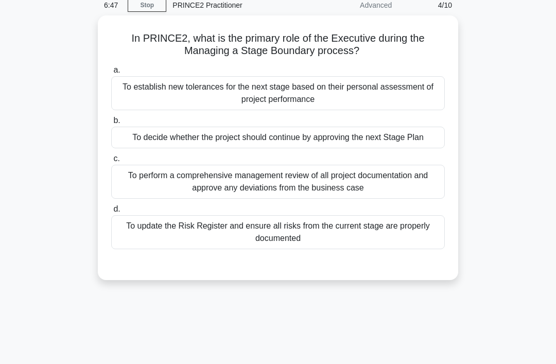
click at [140, 145] on div "To decide whether the project should continue by approving the next Stage Plan" at bounding box center [278, 138] width 334 height 22
click at [111, 124] on input "b. To decide whether the project should continue by approving the next Stage Pl…" at bounding box center [111, 120] width 0 height 7
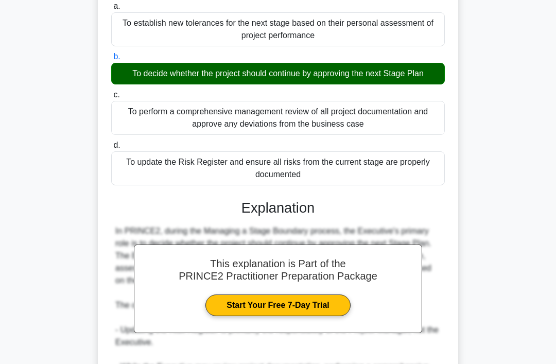
scroll to position [287, 0]
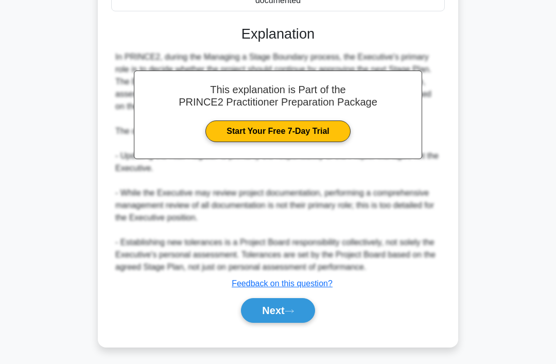
click at [301, 323] on button "Next" at bounding box center [278, 310] width 74 height 25
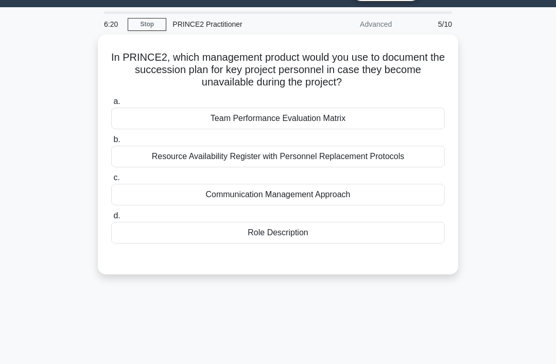
scroll to position [5, 0]
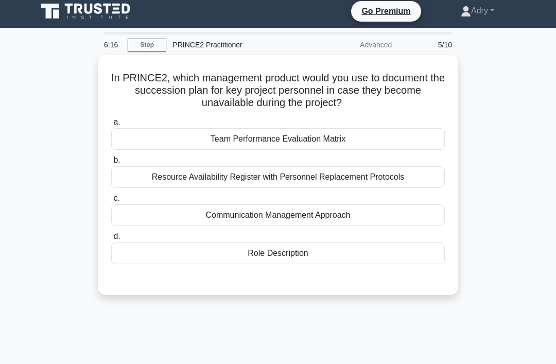
click at [133, 174] on div "Resource Availability Register with Personnel Replacement Protocols" at bounding box center [278, 177] width 334 height 22
click at [111, 164] on input "b. Resource Availability Register with Personnel Replacement Protocols" at bounding box center [111, 160] width 0 height 7
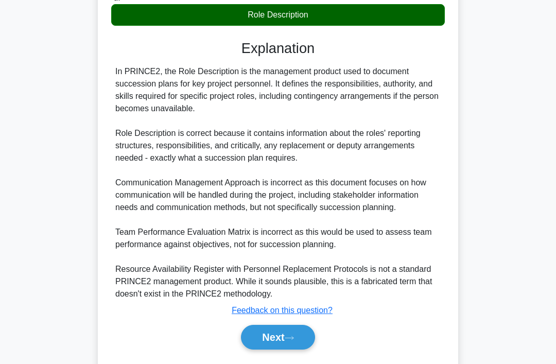
scroll to position [251, 0]
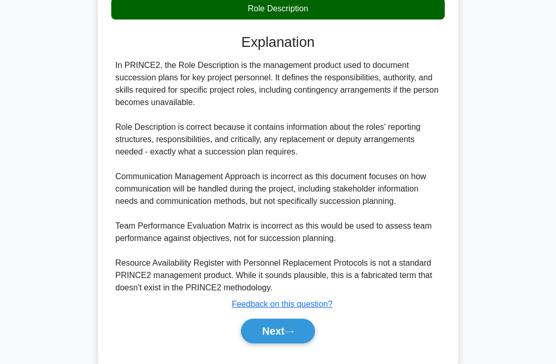
click at [288, 341] on button "Next" at bounding box center [278, 331] width 74 height 25
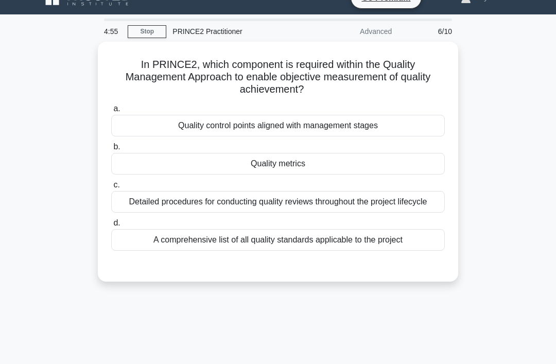
scroll to position [16, 0]
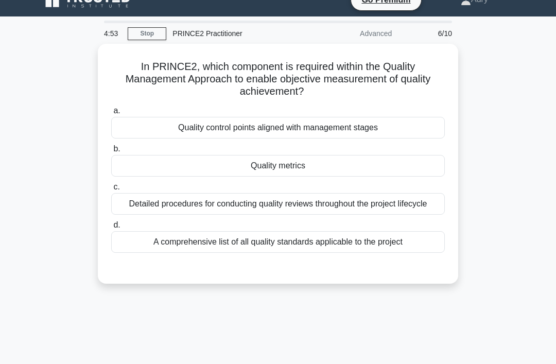
click at [140, 253] on div "A comprehensive list of all quality standards applicable to the project" at bounding box center [278, 242] width 334 height 22
click at [111, 229] on input "d. A comprehensive list of all quality standards applicable to the project" at bounding box center [111, 225] width 0 height 7
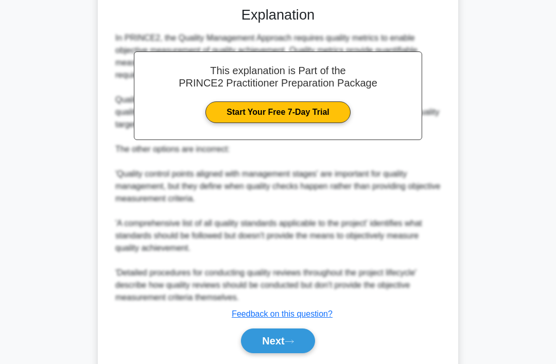
scroll to position [279, 0]
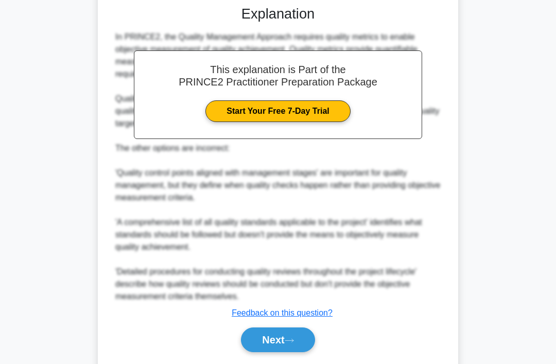
click at [301, 347] on button "Next" at bounding box center [278, 340] width 74 height 25
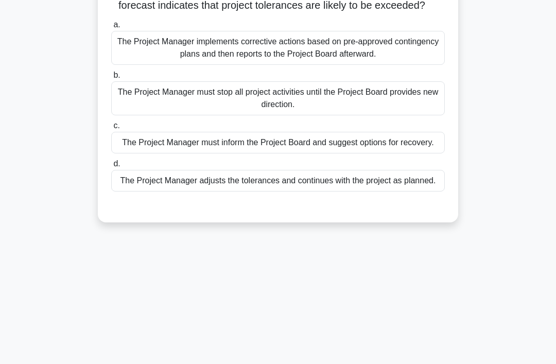
scroll to position [91, 0]
click at [382, 153] on div "The Project Manager must inform the Project Board and suggest options for recov…" at bounding box center [278, 142] width 334 height 22
click at [111, 129] on input "c. The Project Manager must inform the Project Board and suggest options for re…" at bounding box center [111, 125] width 0 height 7
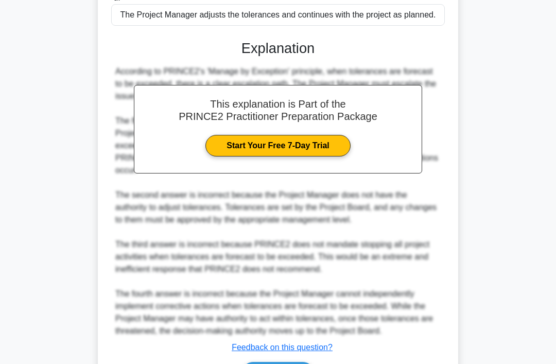
scroll to position [361, 0]
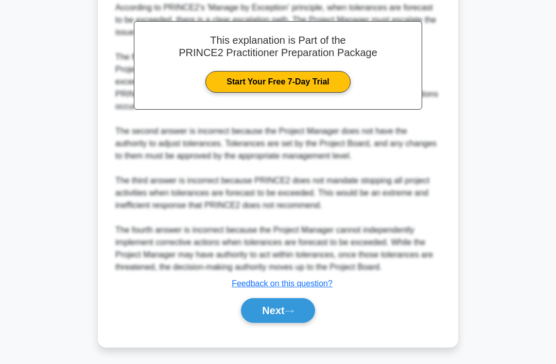
click at [293, 323] on button "Next" at bounding box center [278, 310] width 74 height 25
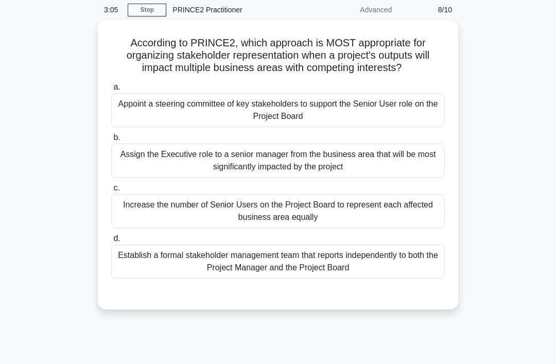
scroll to position [39, 0]
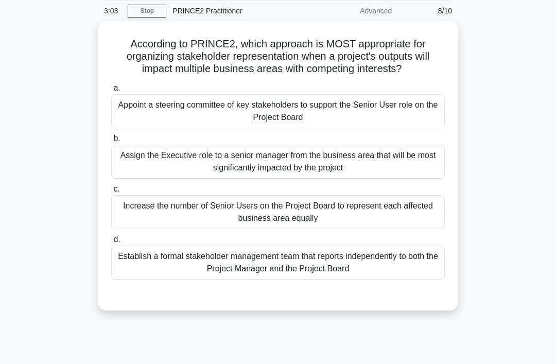
click at [404, 221] on div "Increase the number of Senior Users on the Project Board to represent each affe…" at bounding box center [278, 212] width 334 height 34
click at [111, 193] on input "c. Increase the number of Senior Users on the Project Board to represent each a…" at bounding box center [111, 189] width 0 height 7
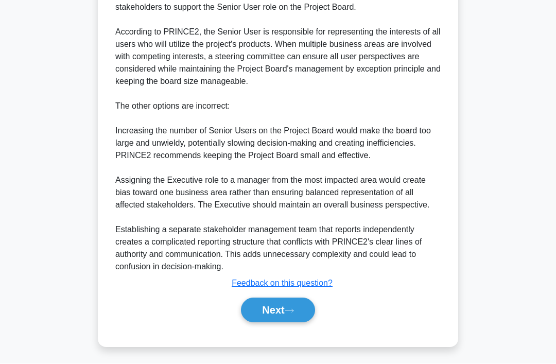
scroll to position [399, 0]
click at [315, 323] on button "Next" at bounding box center [278, 310] width 74 height 25
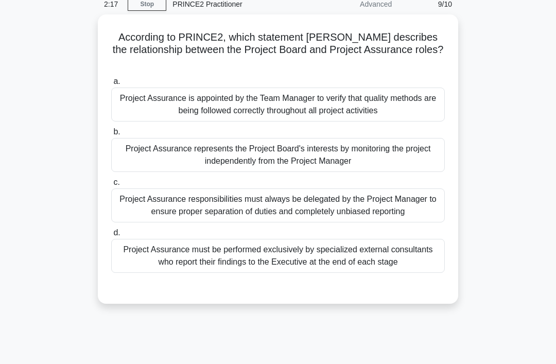
scroll to position [46, 0]
click at [411, 158] on div "Project Assurance represents the Project Board's interests by monitoring the pr…" at bounding box center [278, 155] width 334 height 34
click at [111, 135] on input "b. Project Assurance represents the Project Board's interests by monitoring the…" at bounding box center [111, 131] width 0 height 7
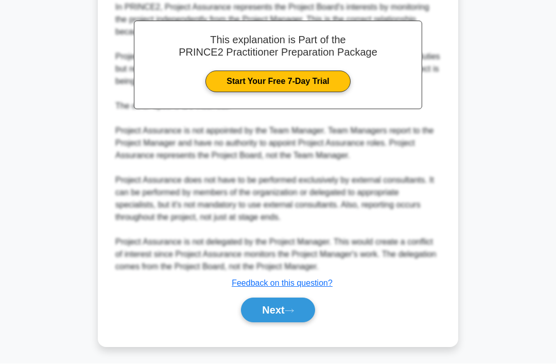
scroll to position [386, 0]
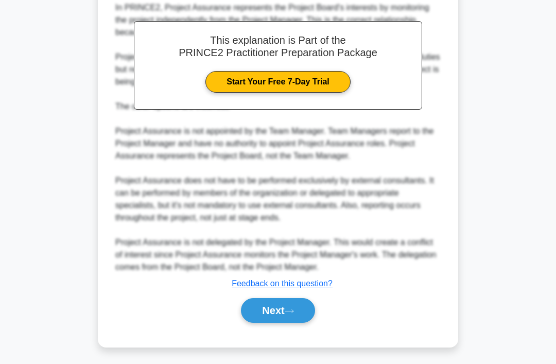
click at [294, 323] on button "Next" at bounding box center [278, 310] width 74 height 25
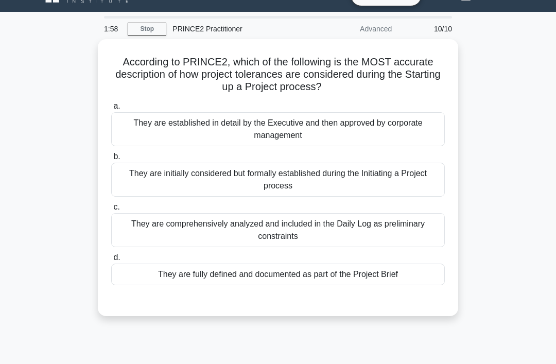
scroll to position [22, 0]
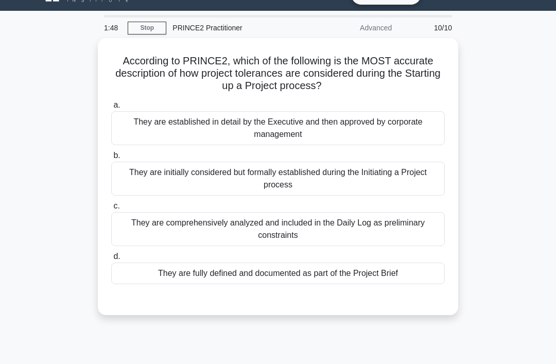
click at [152, 182] on div "They are initially considered but formally established during the Initiating a …" at bounding box center [278, 179] width 334 height 34
click at [111, 159] on input "b. They are initially considered but formally established during the Initiating…" at bounding box center [111, 155] width 0 height 7
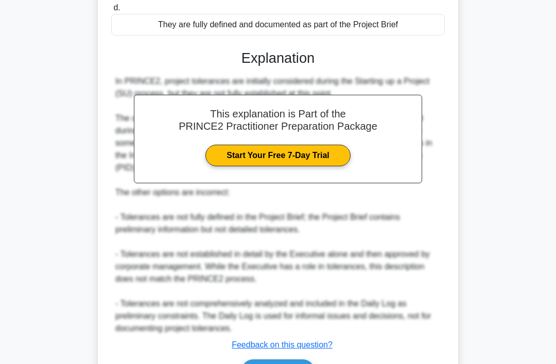
scroll to position [299, 0]
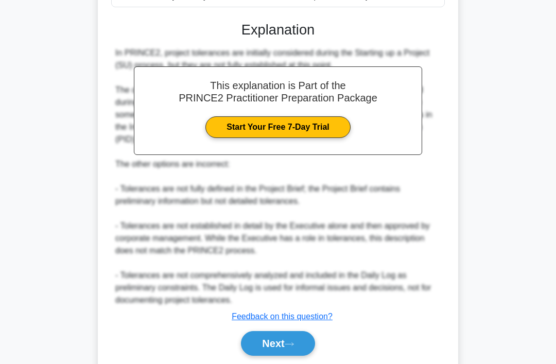
click at [278, 346] on button "Next" at bounding box center [278, 343] width 74 height 25
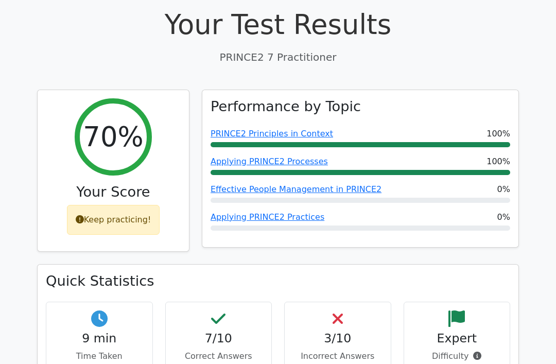
scroll to position [341, 0]
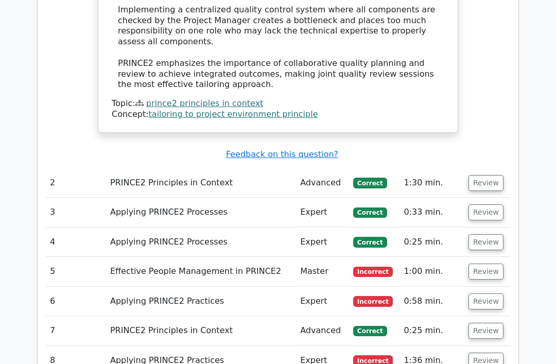
click at [491, 264] on button "Review" at bounding box center [486, 272] width 35 height 16
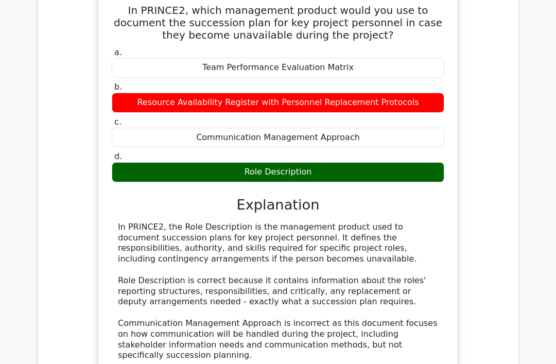
scroll to position [1646, 0]
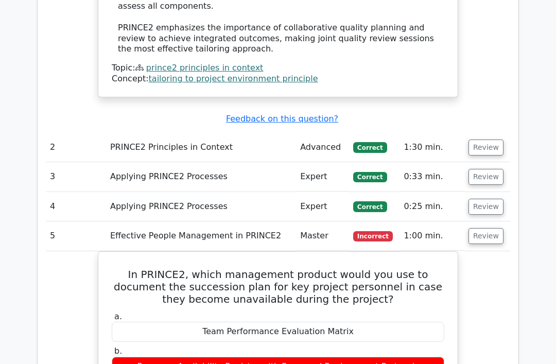
click at [491, 229] on button "Review" at bounding box center [486, 237] width 35 height 16
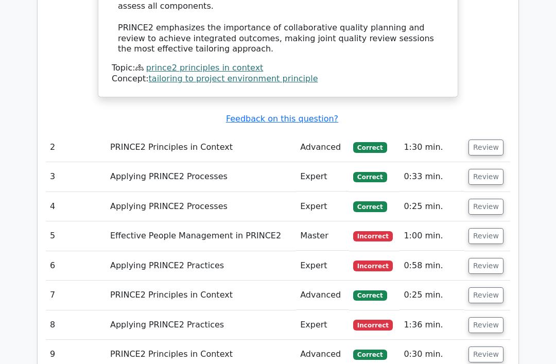
click at [485, 258] on button "Review" at bounding box center [486, 266] width 35 height 16
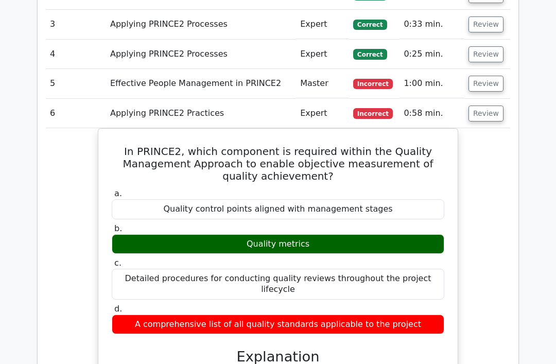
scroll to position [1527, 0]
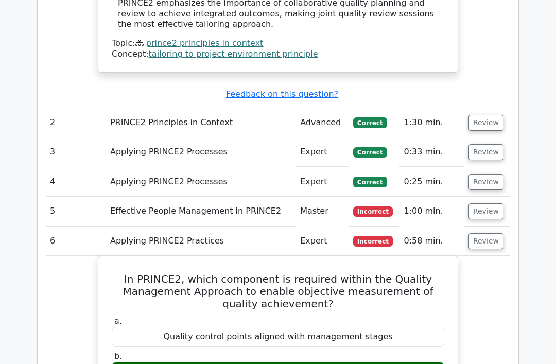
click at [492, 234] on button "Review" at bounding box center [486, 242] width 35 height 16
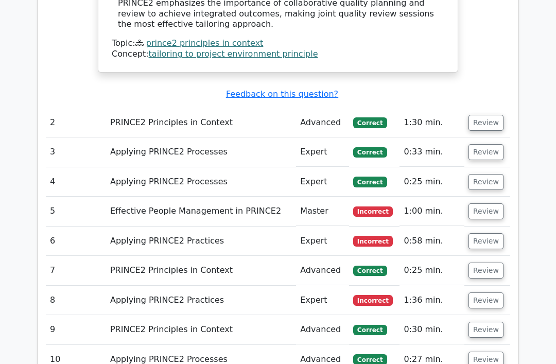
scroll to position [1397, 0]
click at [485, 293] on button "Review" at bounding box center [486, 301] width 35 height 16
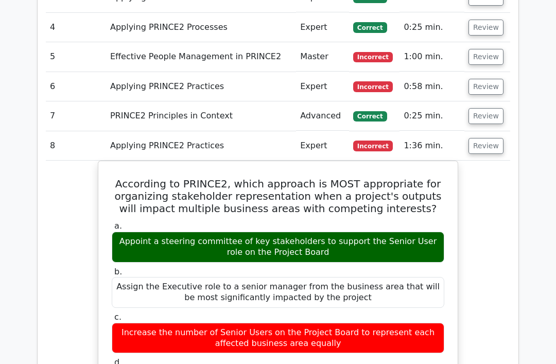
scroll to position [1552, 0]
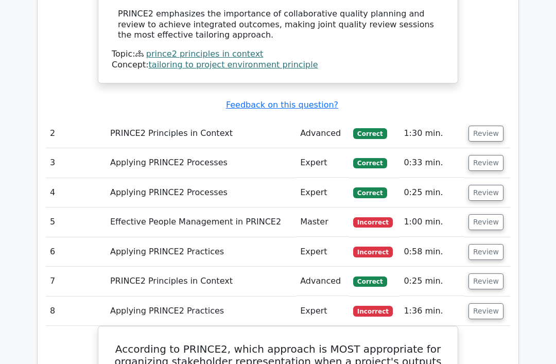
click at [491, 304] on button "Review" at bounding box center [486, 312] width 35 height 16
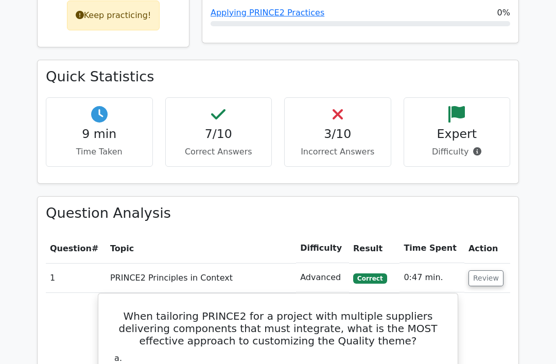
scroll to position [545, 0]
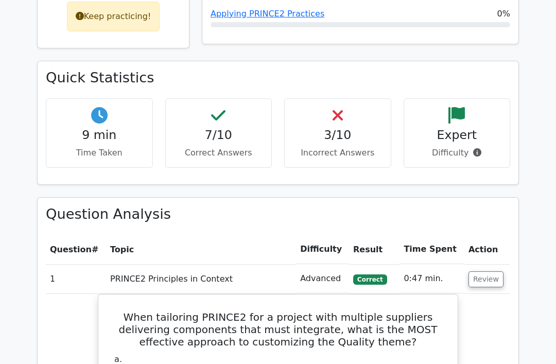
click at [489, 271] on button "Review" at bounding box center [486, 279] width 35 height 16
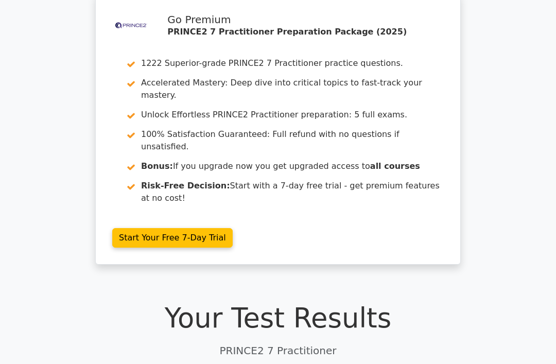
scroll to position [0, 0]
